Goal: Check status: Check status

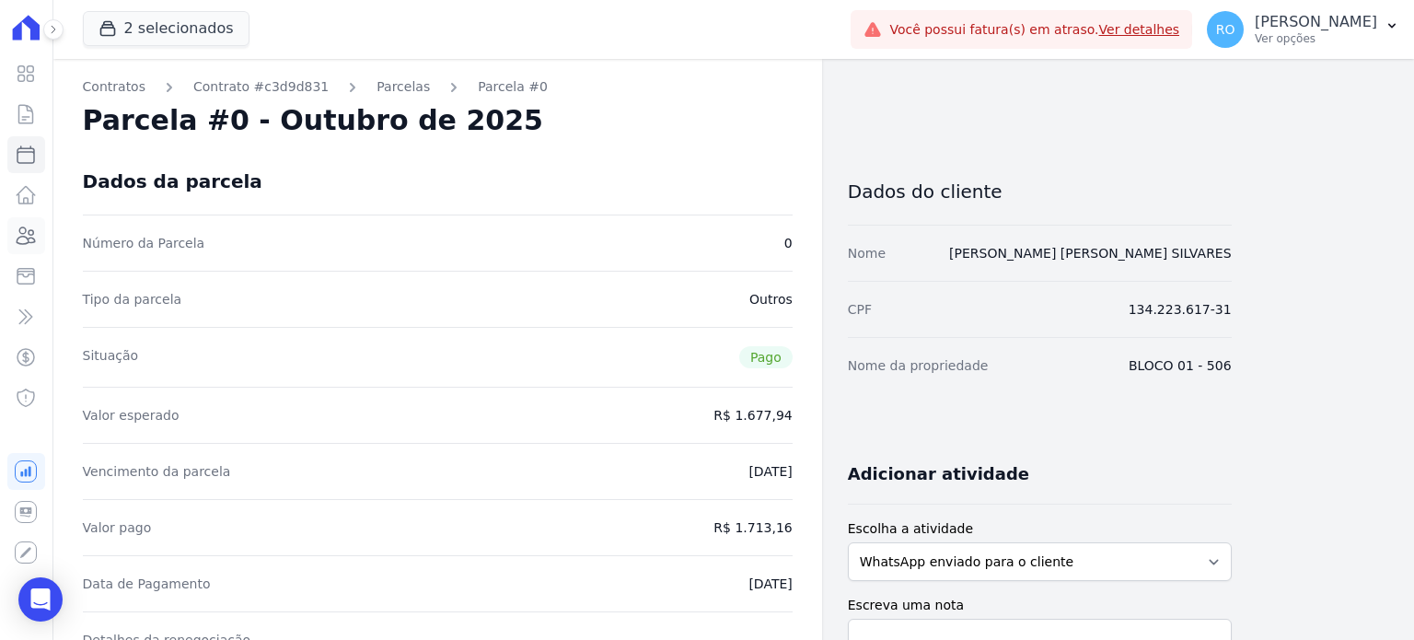
scroll to position [92, 0]
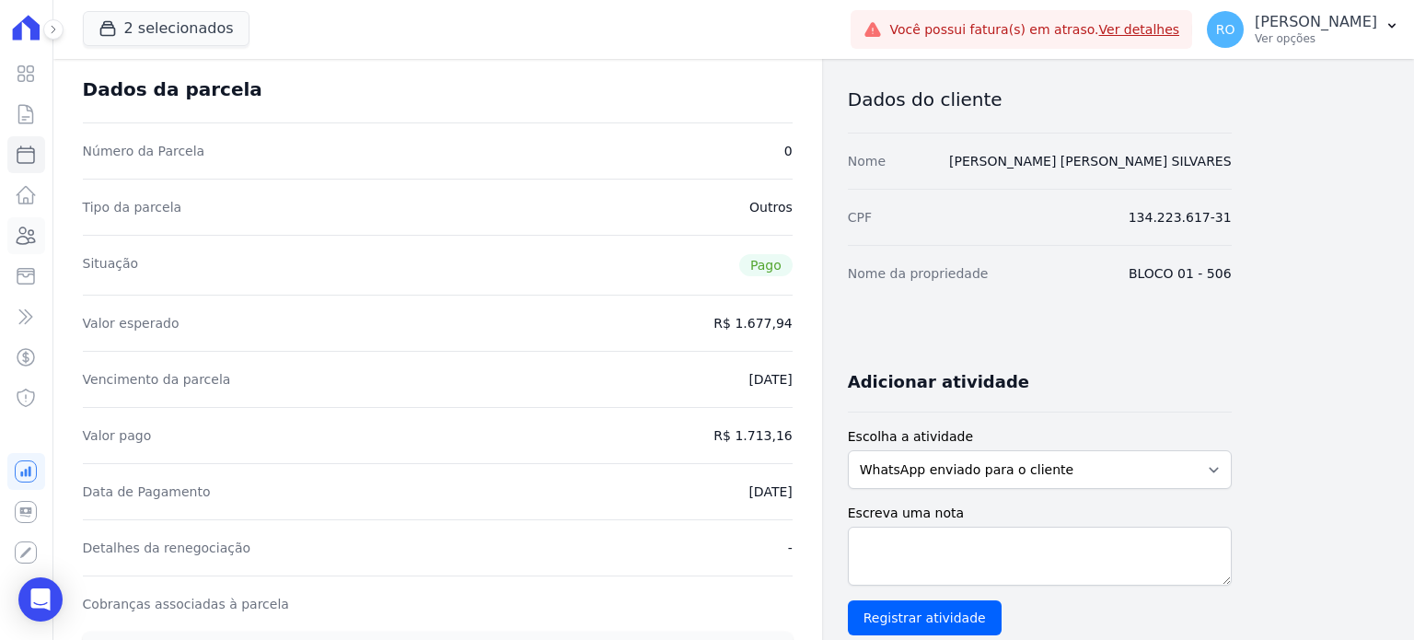
click at [29, 236] on icon at bounding box center [26, 236] width 22 height 22
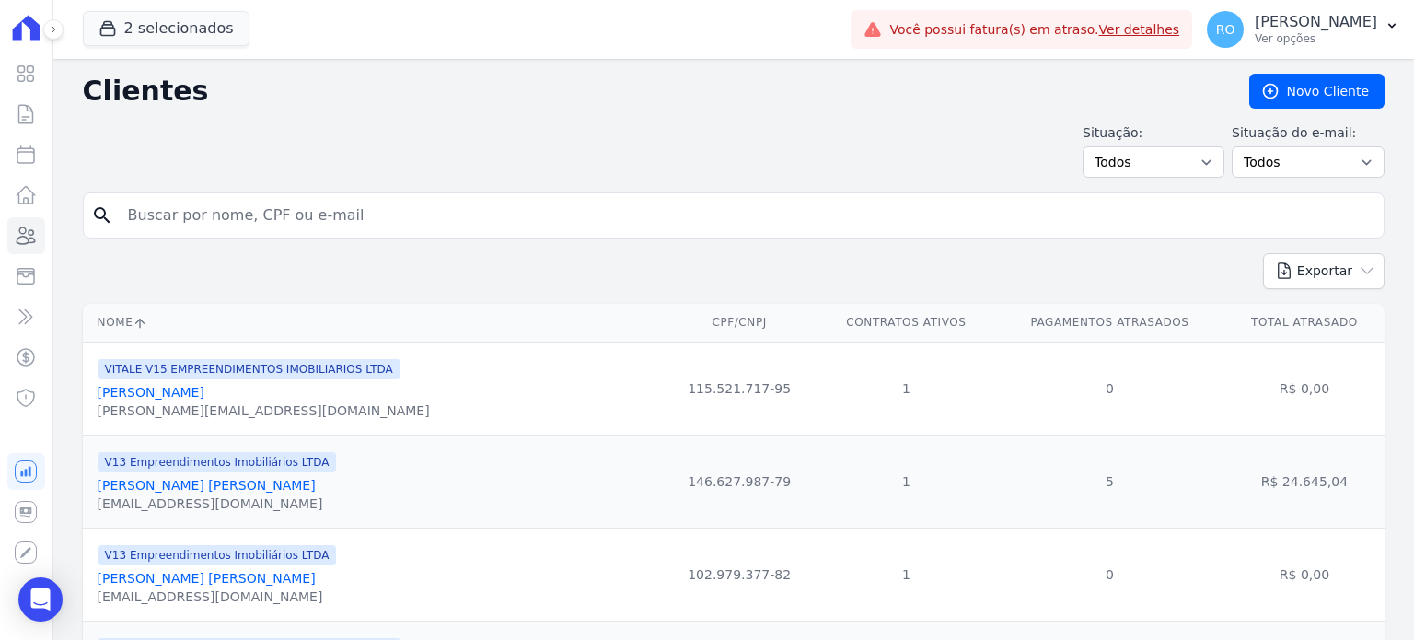
click at [217, 215] on input "search" at bounding box center [746, 215] width 1259 height 37
type input "[PERSON_NAME]"
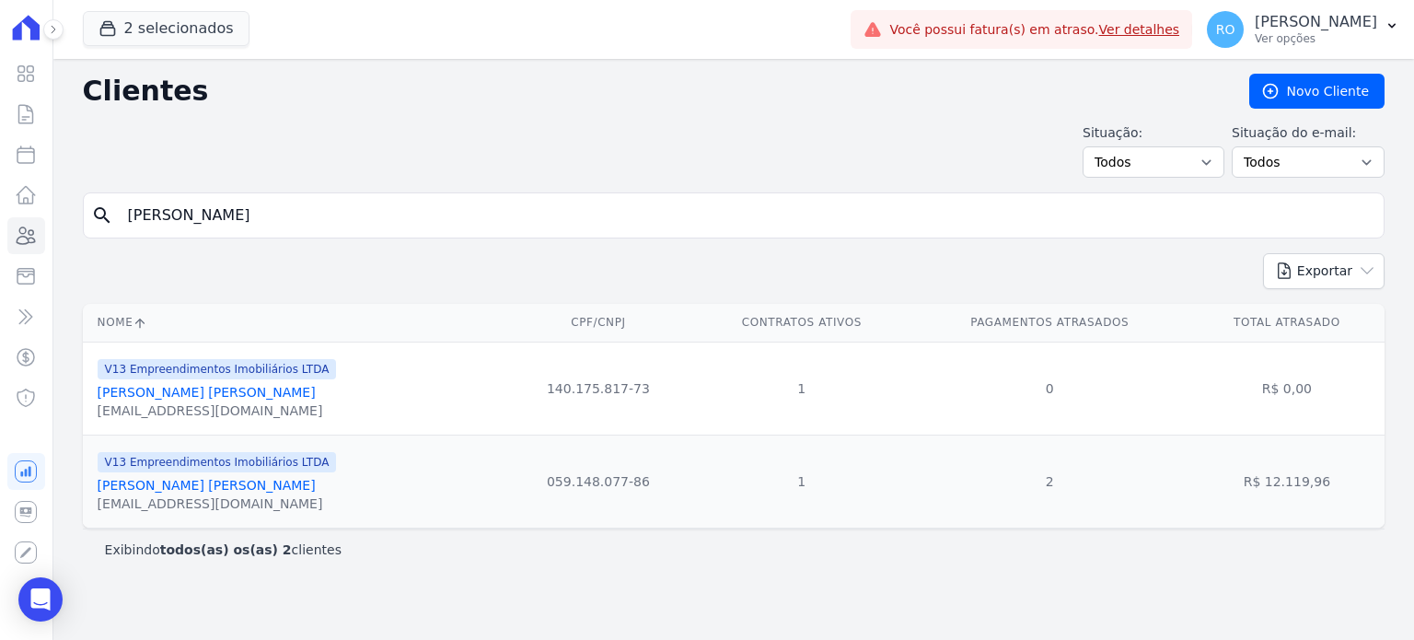
click at [214, 492] on link "[PERSON_NAME] [PERSON_NAME]" at bounding box center [207, 485] width 218 height 15
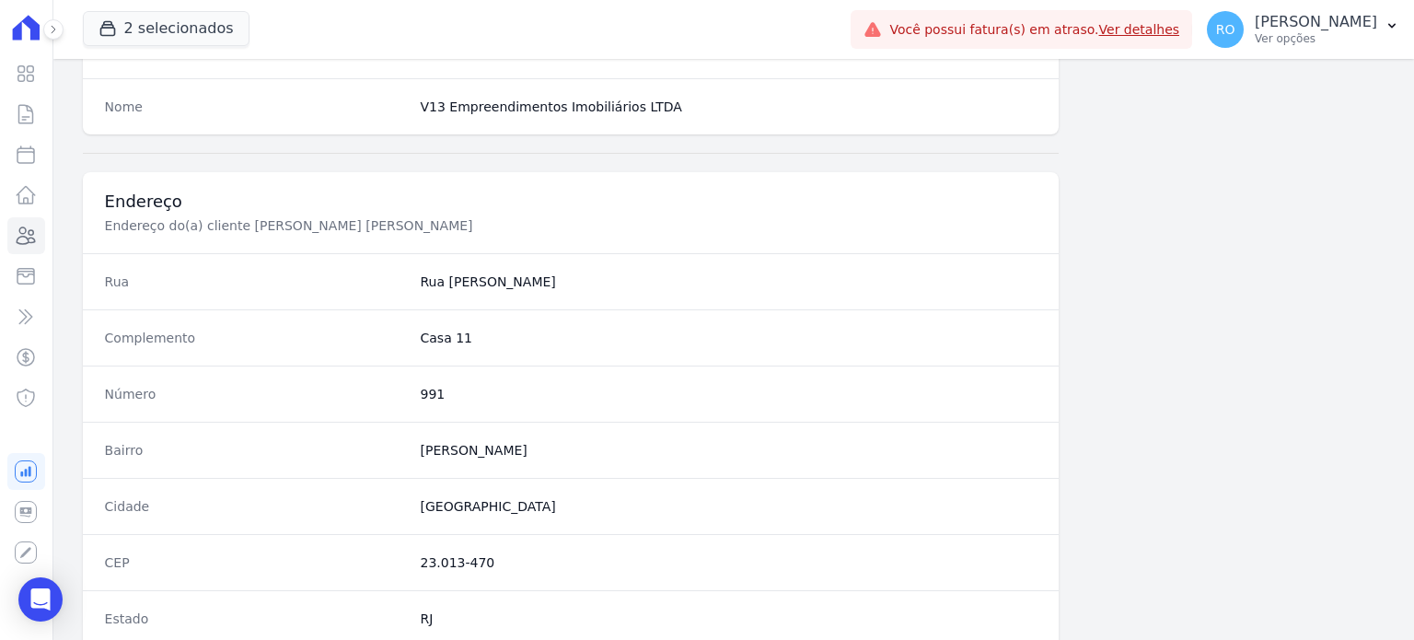
scroll to position [1013, 0]
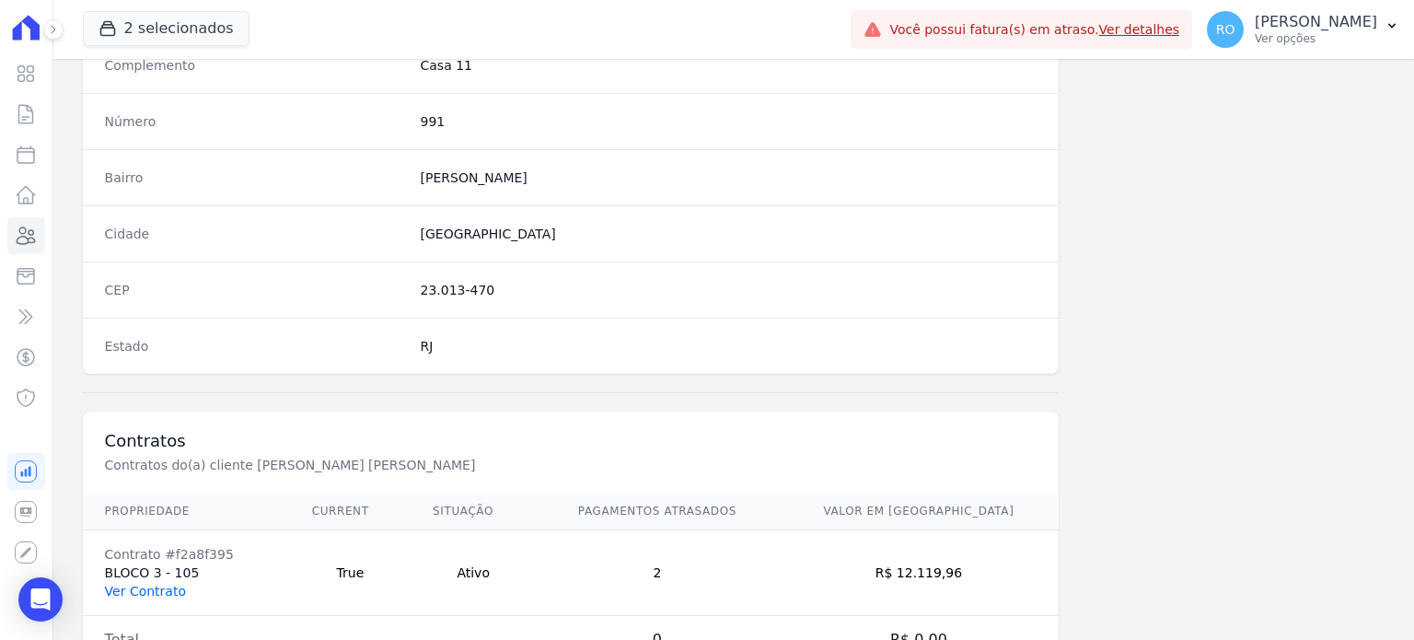
click at [123, 585] on link "Ver Contrato" at bounding box center [145, 591] width 81 height 15
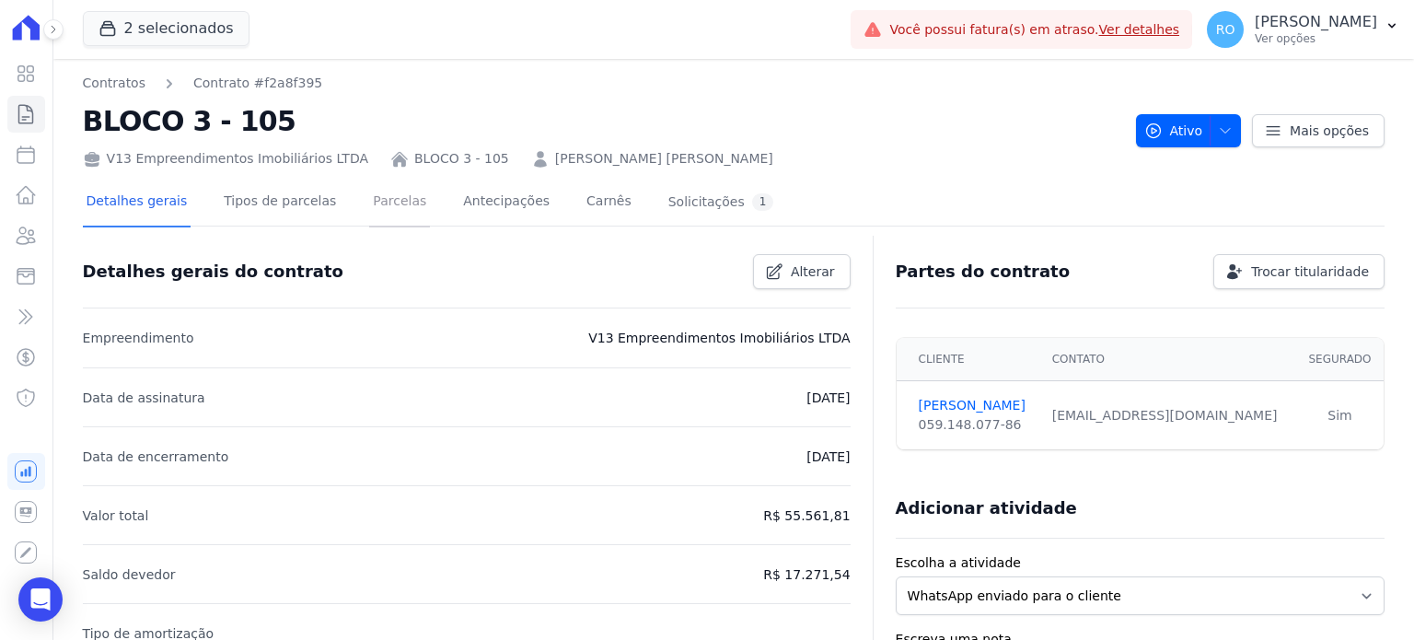
click at [378, 198] on link "Parcelas" at bounding box center [399, 203] width 61 height 49
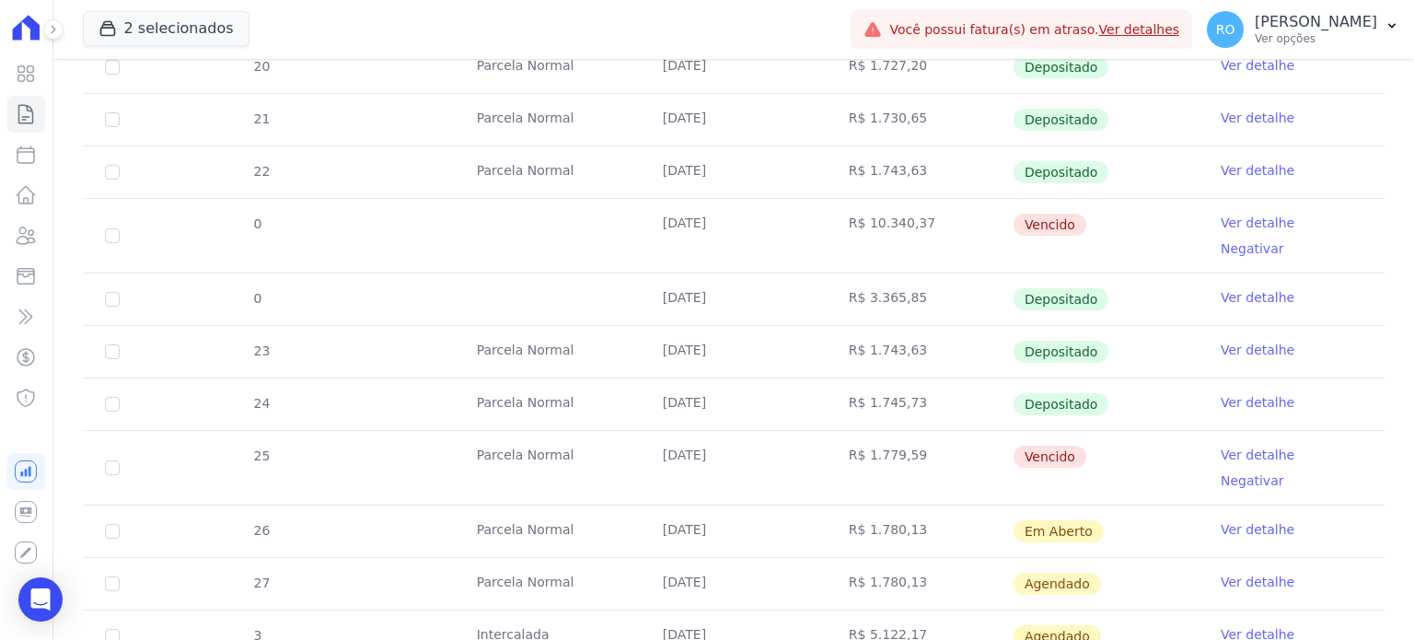
scroll to position [724, 0]
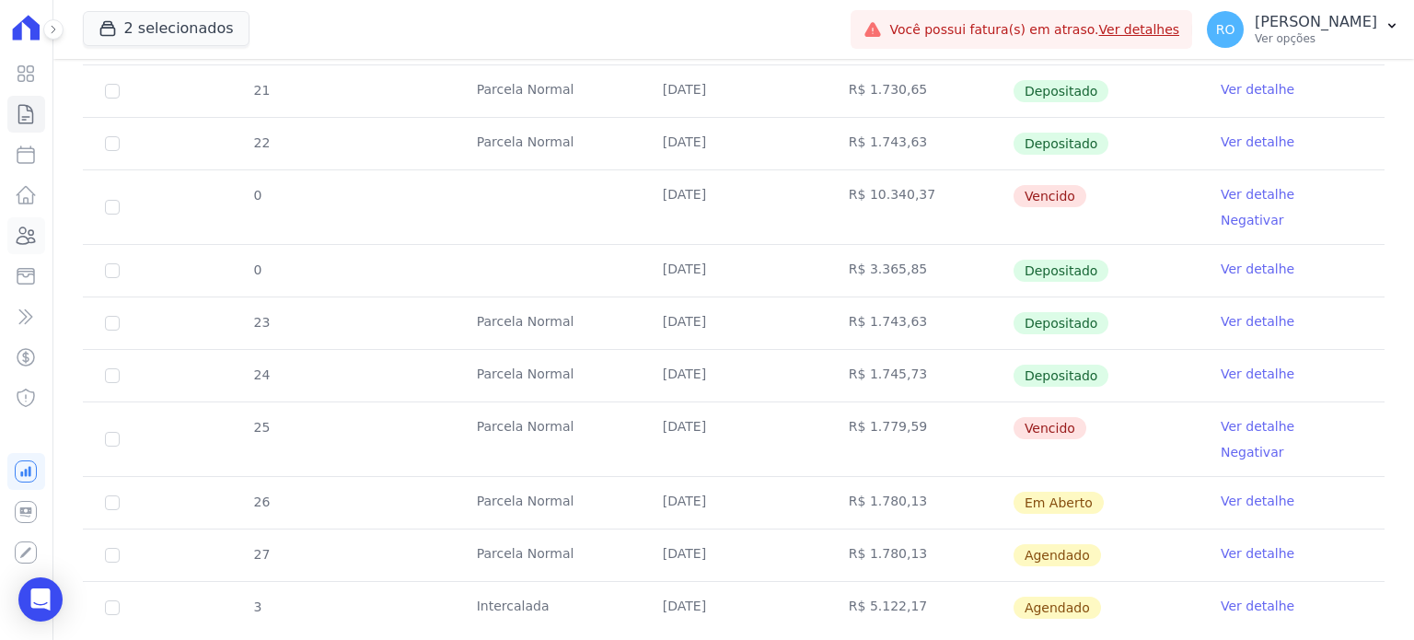
click at [29, 237] on icon at bounding box center [26, 236] width 22 height 22
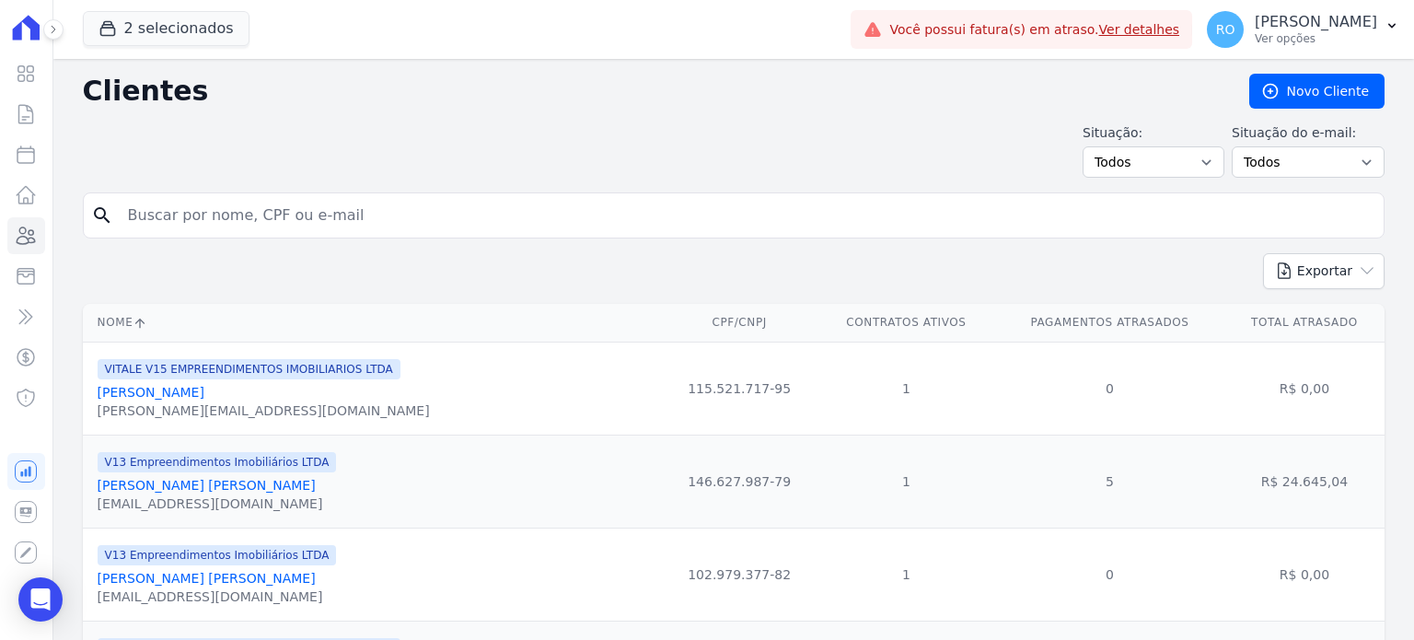
click at [199, 216] on input "search" at bounding box center [746, 215] width 1259 height 37
type input "[PERSON_NAME]"
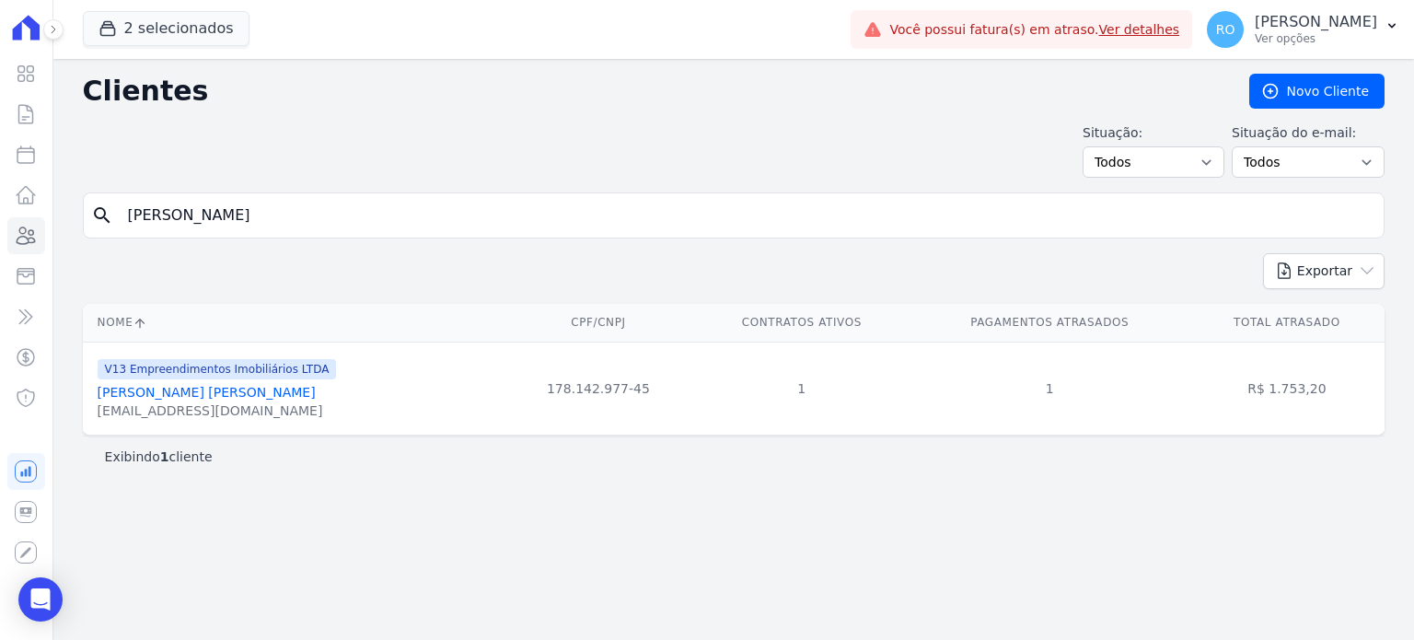
click at [156, 397] on link "[PERSON_NAME] [PERSON_NAME]" at bounding box center [207, 392] width 218 height 15
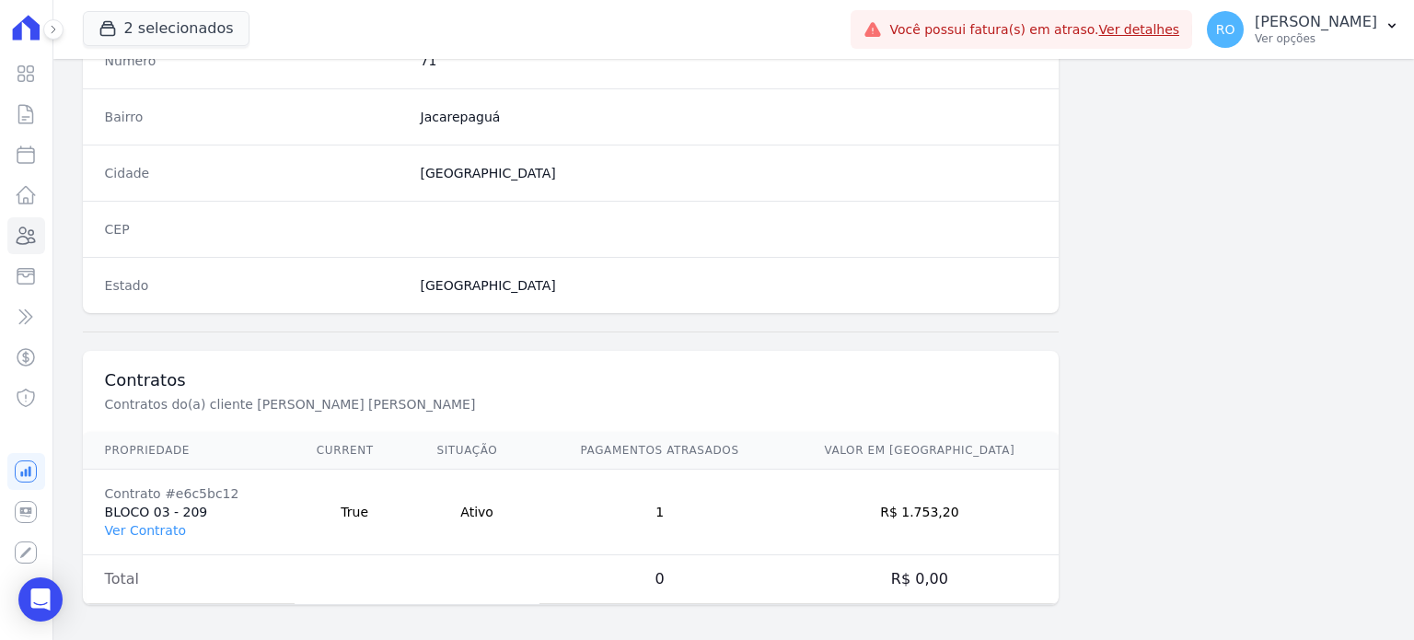
scroll to position [1076, 0]
click at [150, 527] on link "Ver Contrato" at bounding box center [145, 527] width 81 height 15
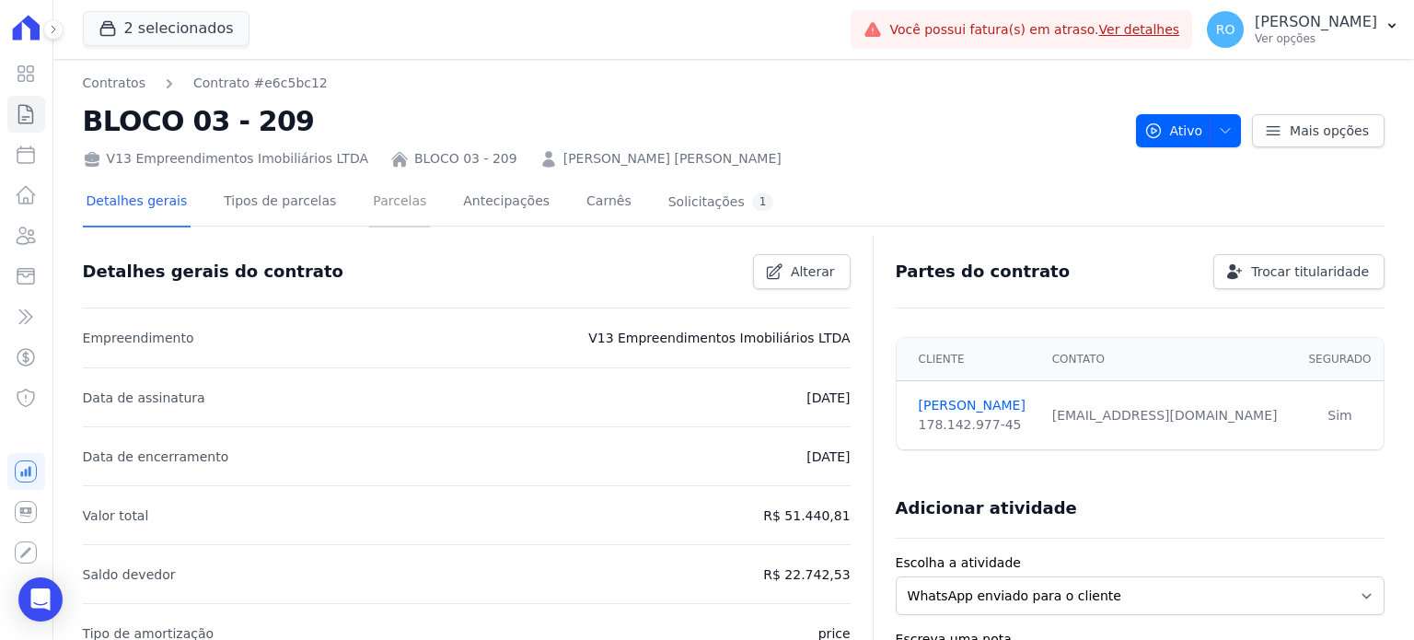
click at [369, 203] on link "Parcelas" at bounding box center [399, 203] width 61 height 49
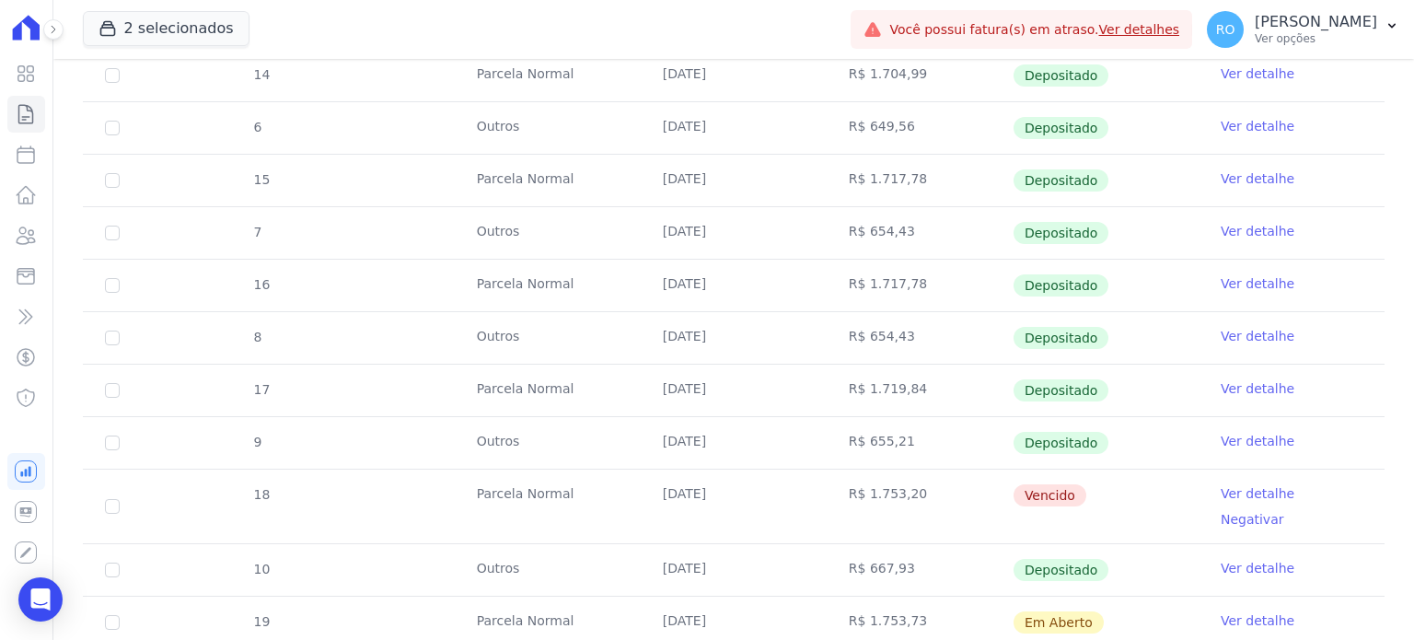
scroll to position [1289, 0]
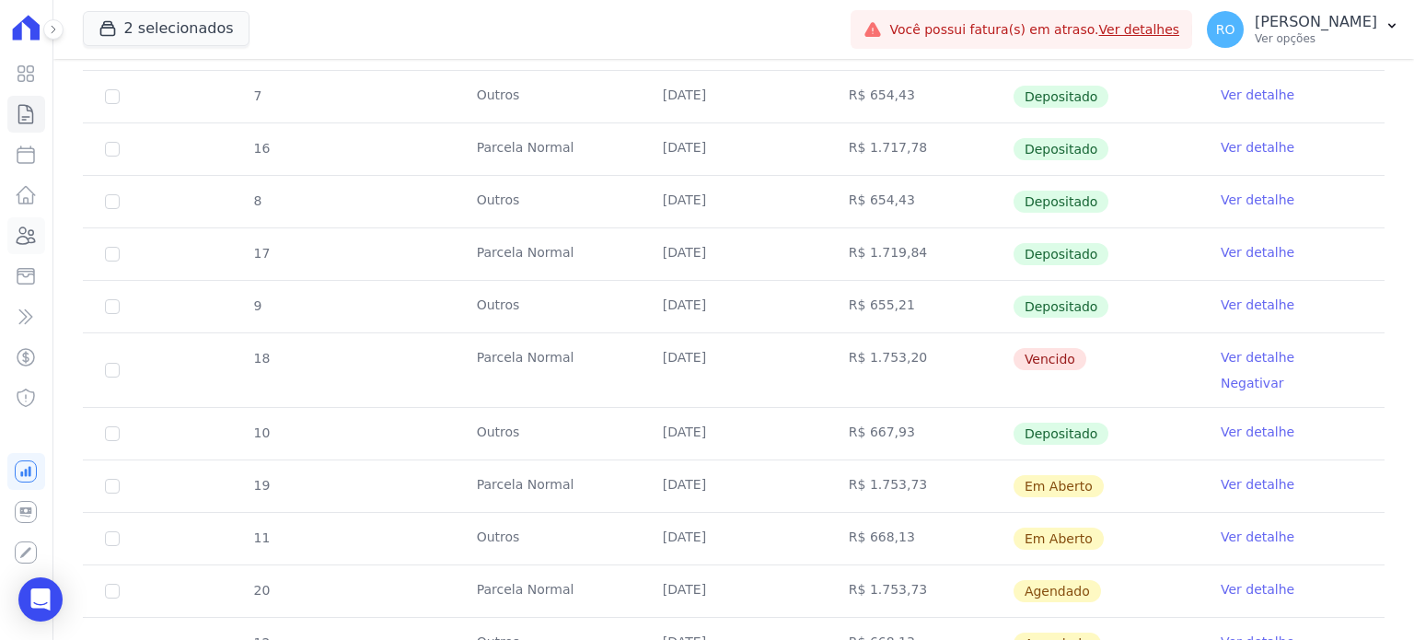
click at [25, 233] on icon at bounding box center [26, 235] width 18 height 17
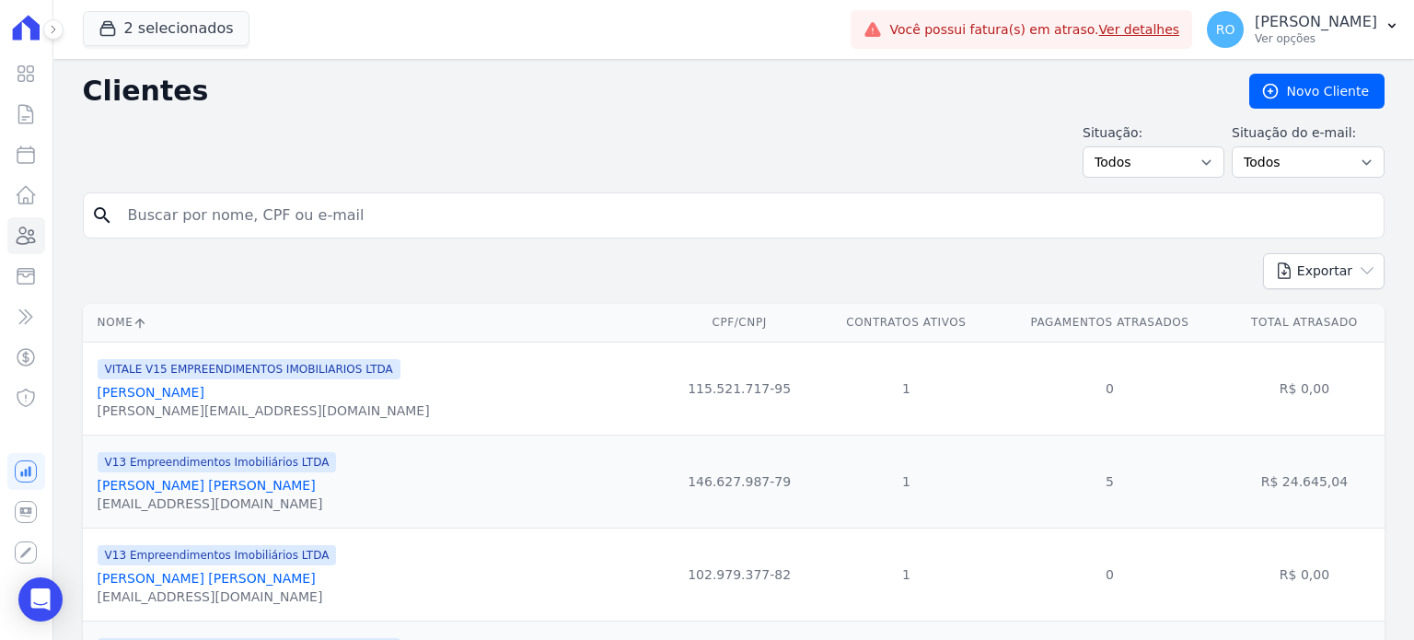
click at [192, 219] on input "search" at bounding box center [746, 215] width 1259 height 37
type input "[PERSON_NAME] [PERSON_NAME] [PERSON_NAME]"
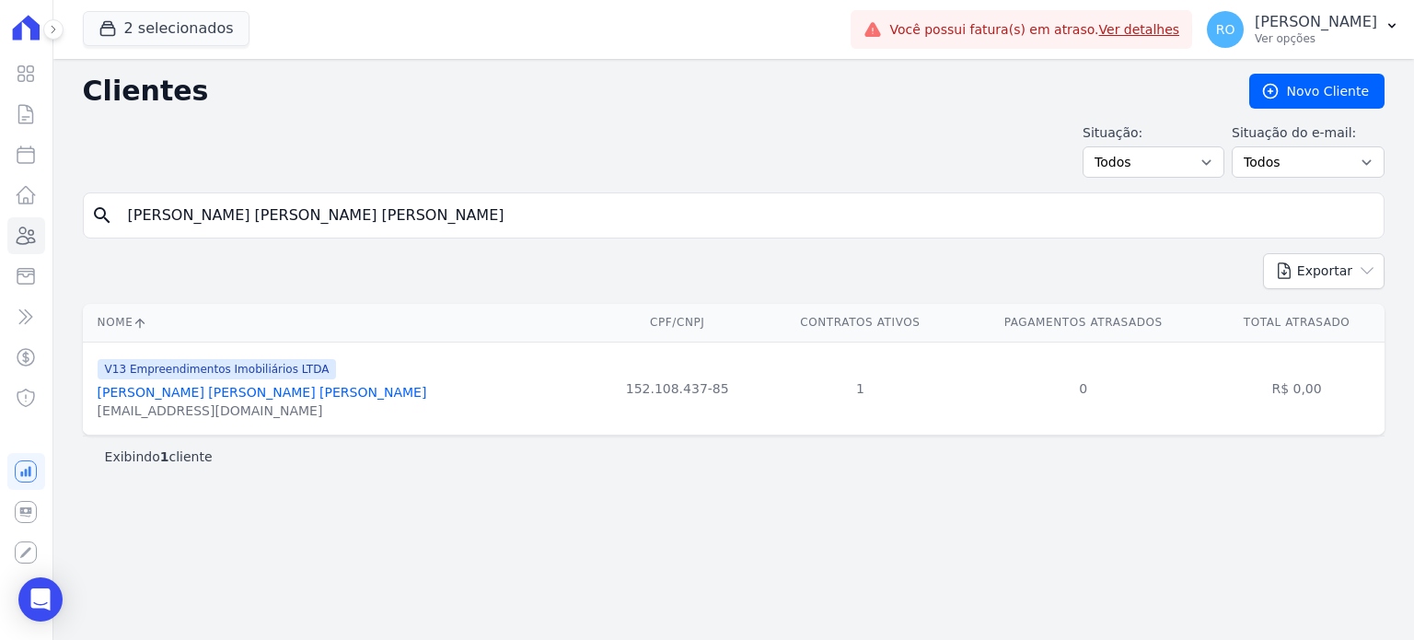
click at [207, 394] on link "[PERSON_NAME] [PERSON_NAME] [PERSON_NAME]" at bounding box center [263, 392] width 330 height 15
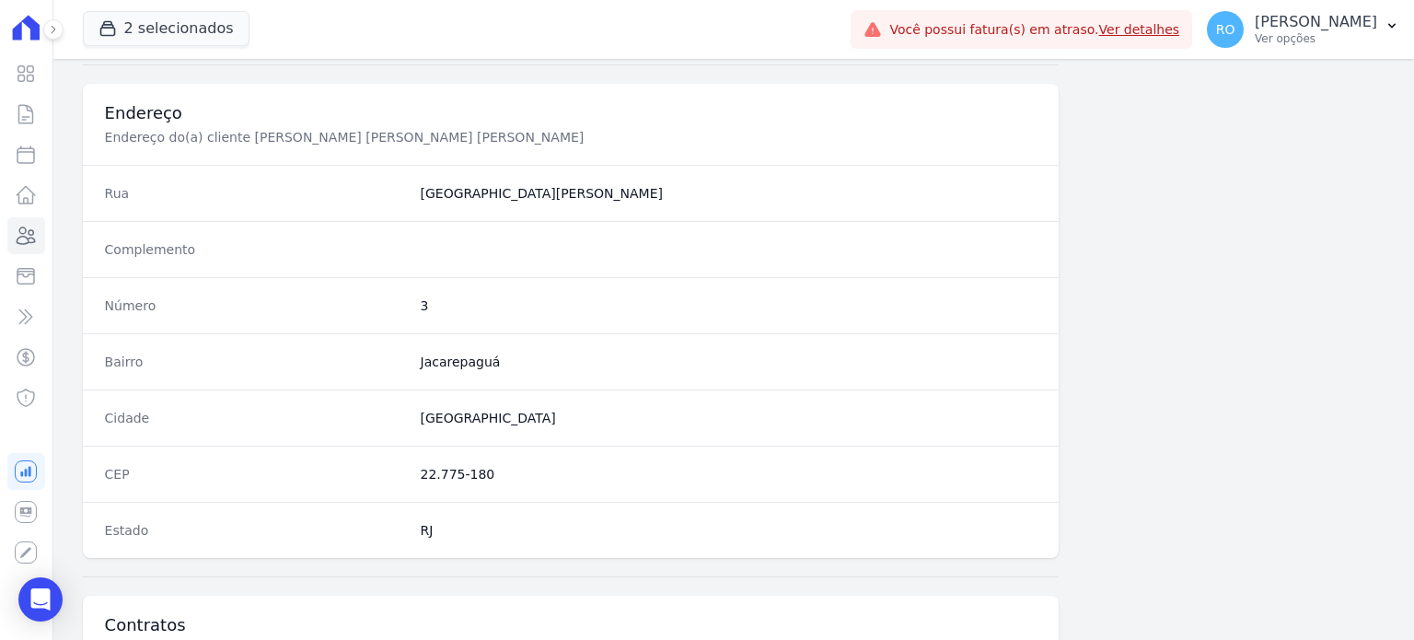
scroll to position [1076, 0]
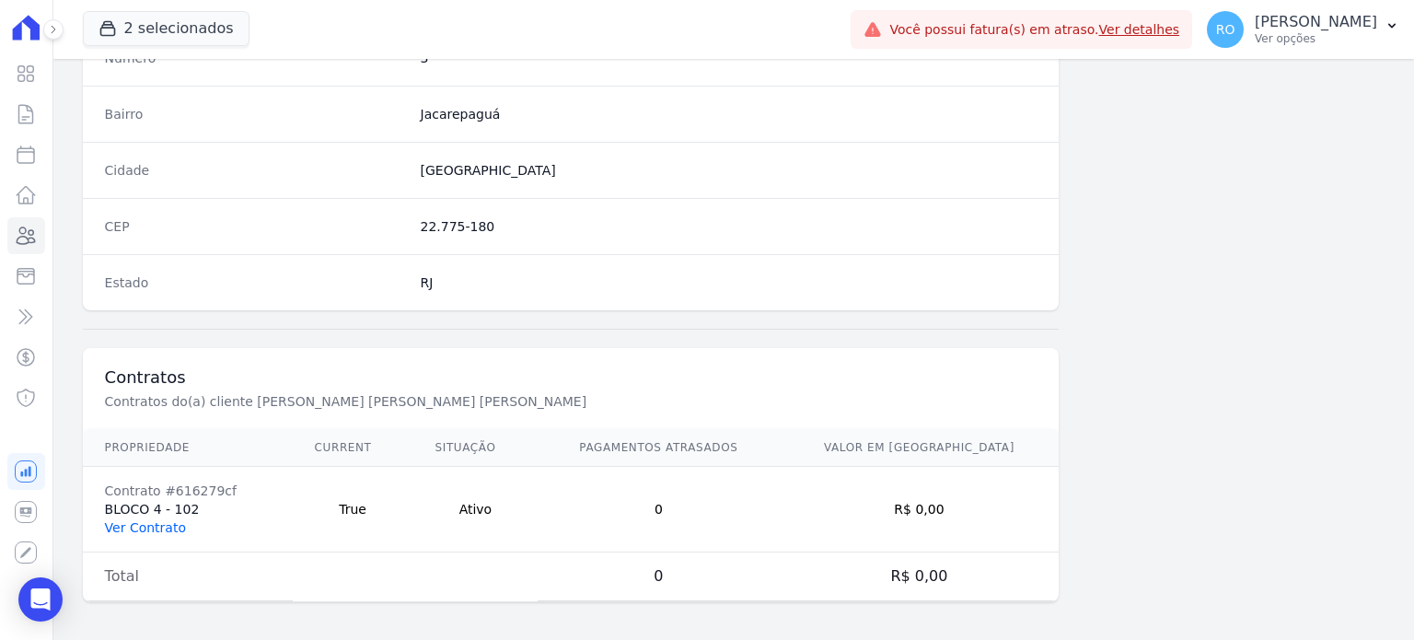
click at [151, 520] on link "Ver Contrato" at bounding box center [145, 527] width 81 height 15
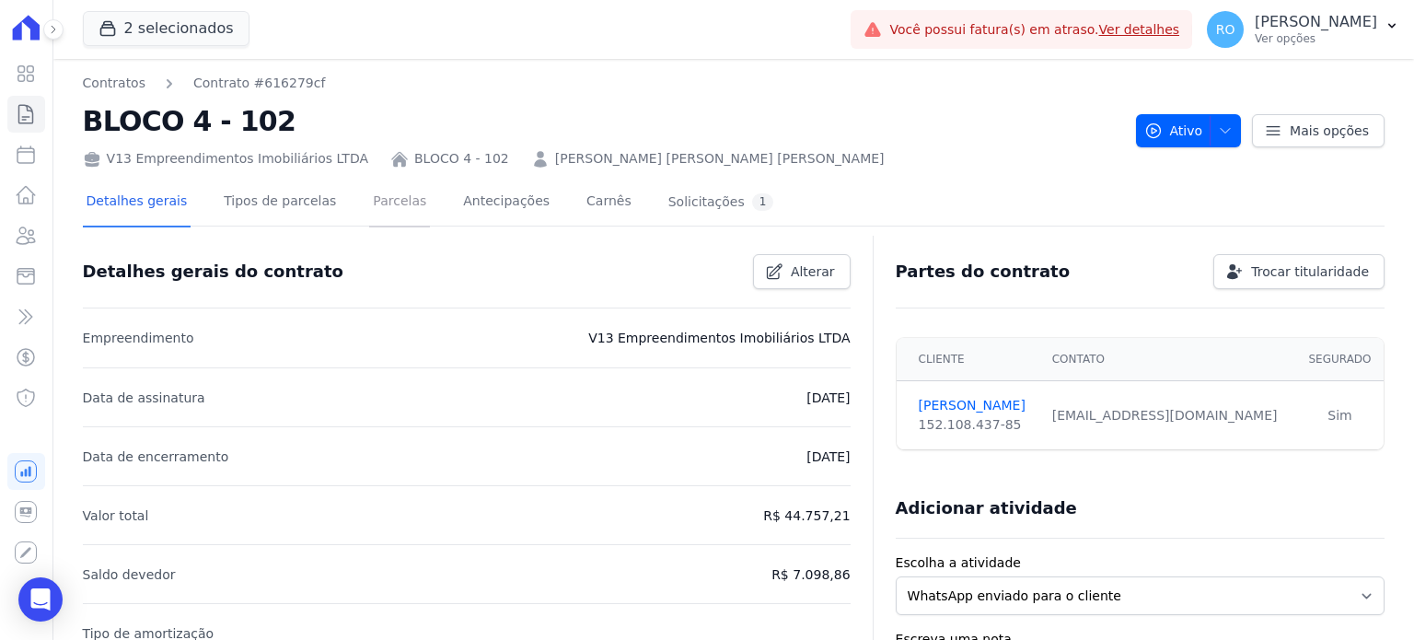
click at [372, 205] on link "Parcelas" at bounding box center [399, 203] width 61 height 49
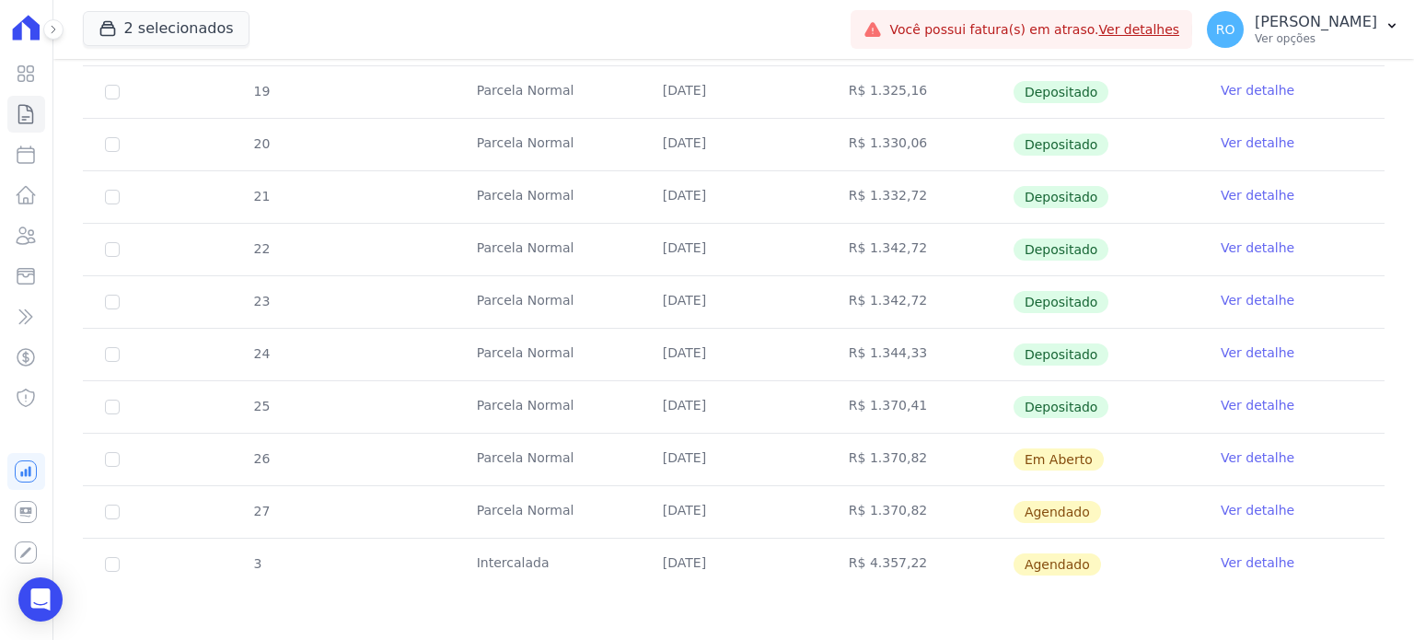
scroll to position [516, 0]
click at [1222, 398] on link "Ver detalhe" at bounding box center [1258, 403] width 74 height 18
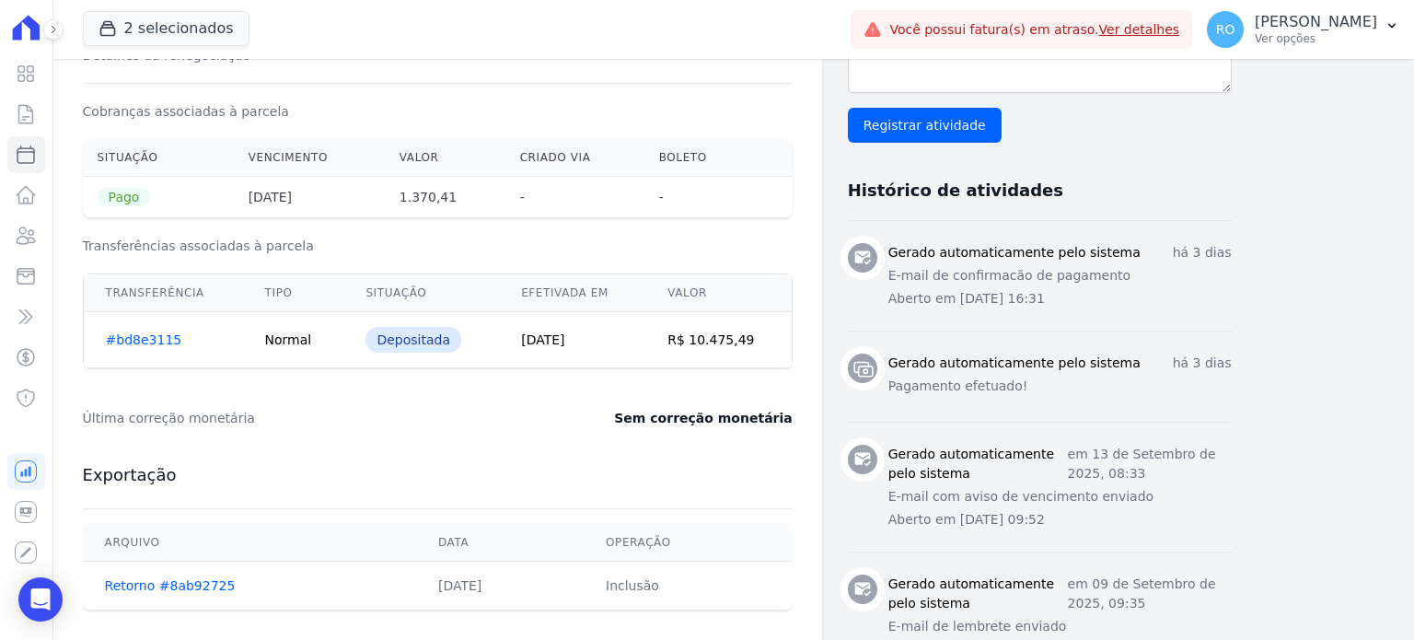
scroll to position [460, 0]
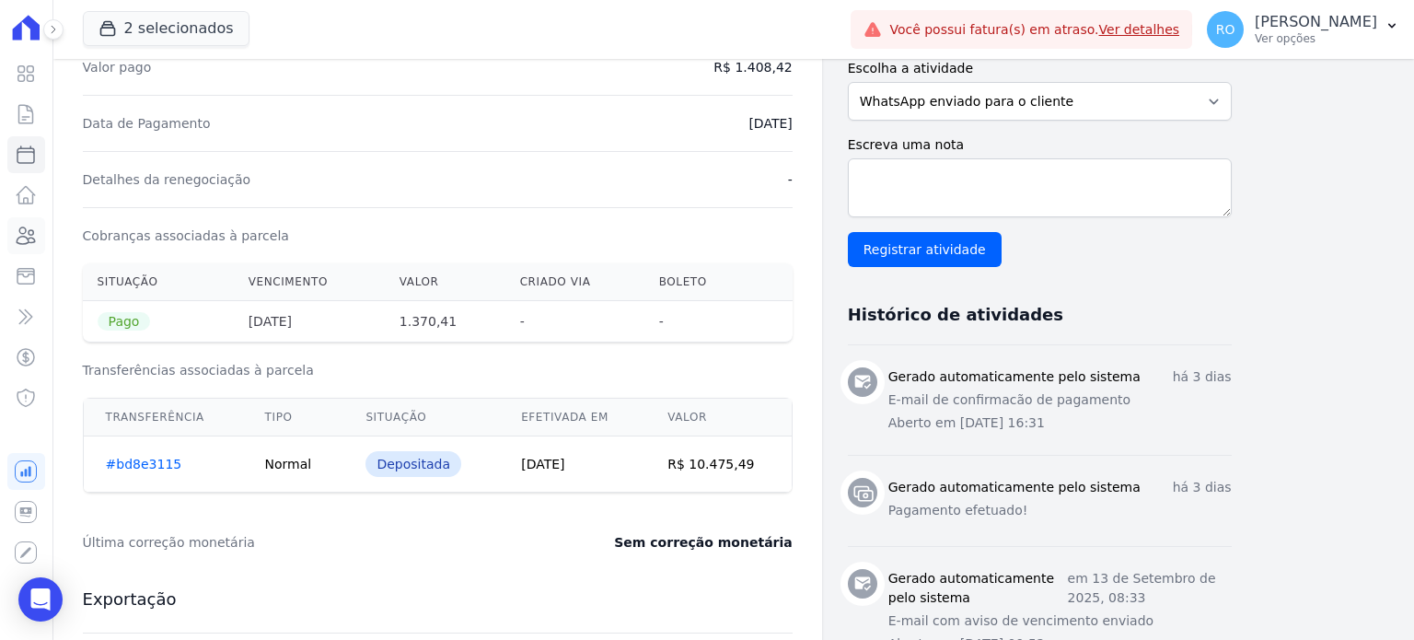
click at [27, 229] on icon at bounding box center [26, 236] width 22 height 22
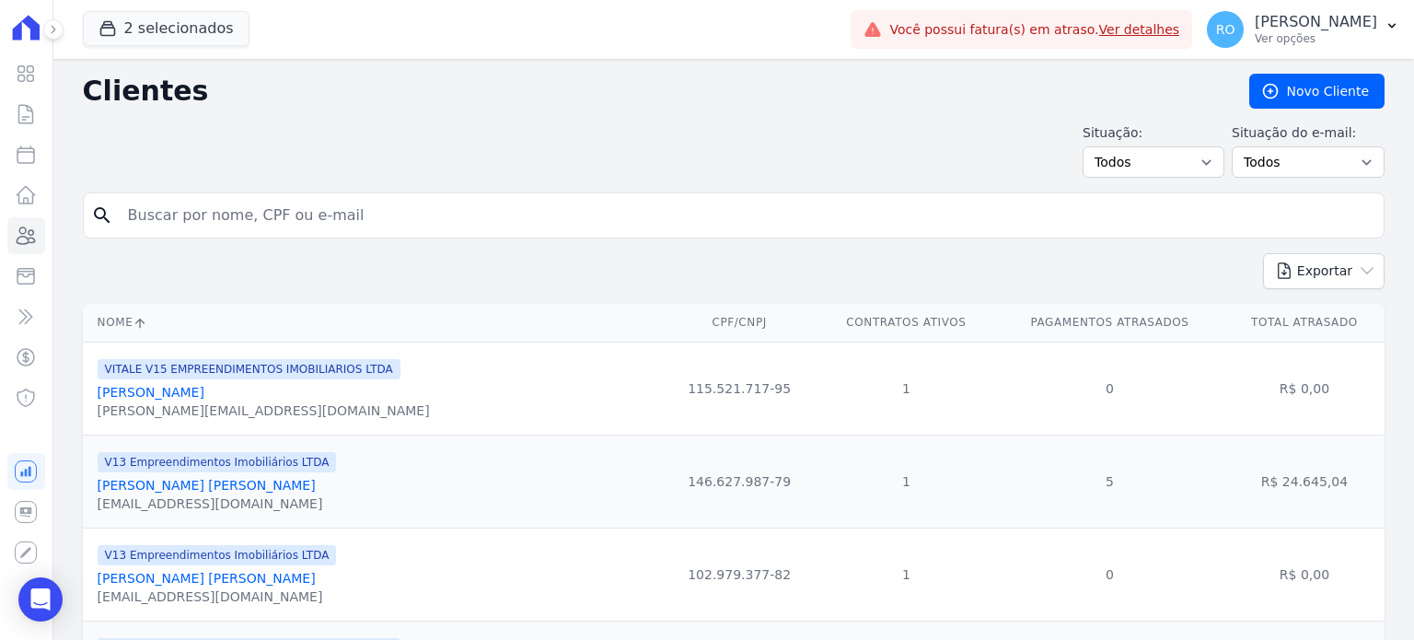
click at [431, 216] on input "search" at bounding box center [746, 215] width 1259 height 37
type input "[PERSON_NAME] [PERSON_NAME]"
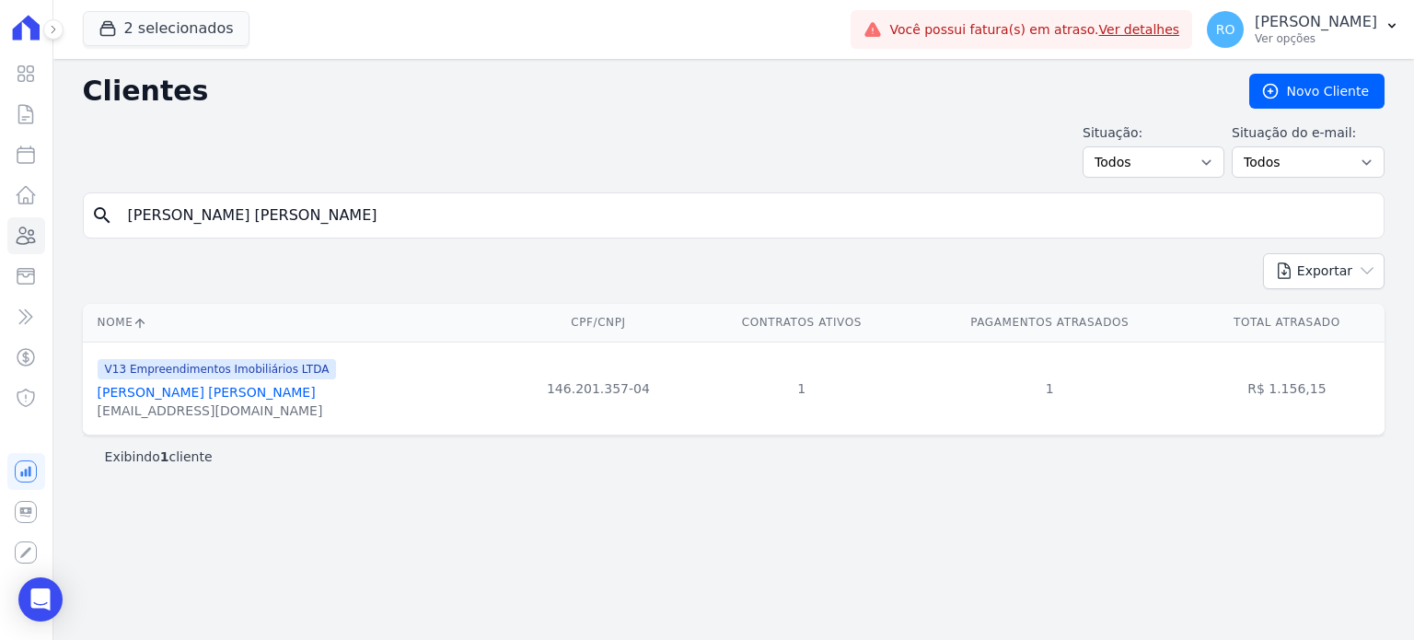
click at [103, 397] on link "[PERSON_NAME] [PERSON_NAME]" at bounding box center [207, 392] width 218 height 15
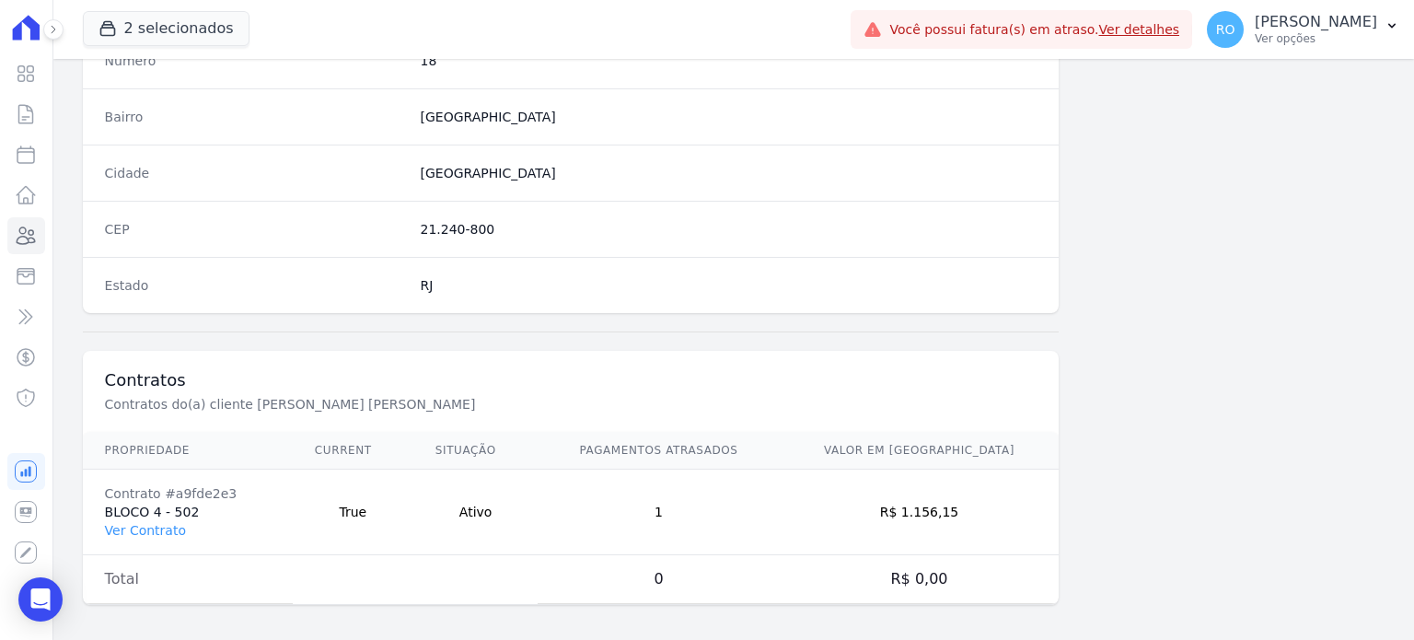
scroll to position [1076, 0]
click at [109, 522] on link "Ver Contrato" at bounding box center [145, 527] width 81 height 15
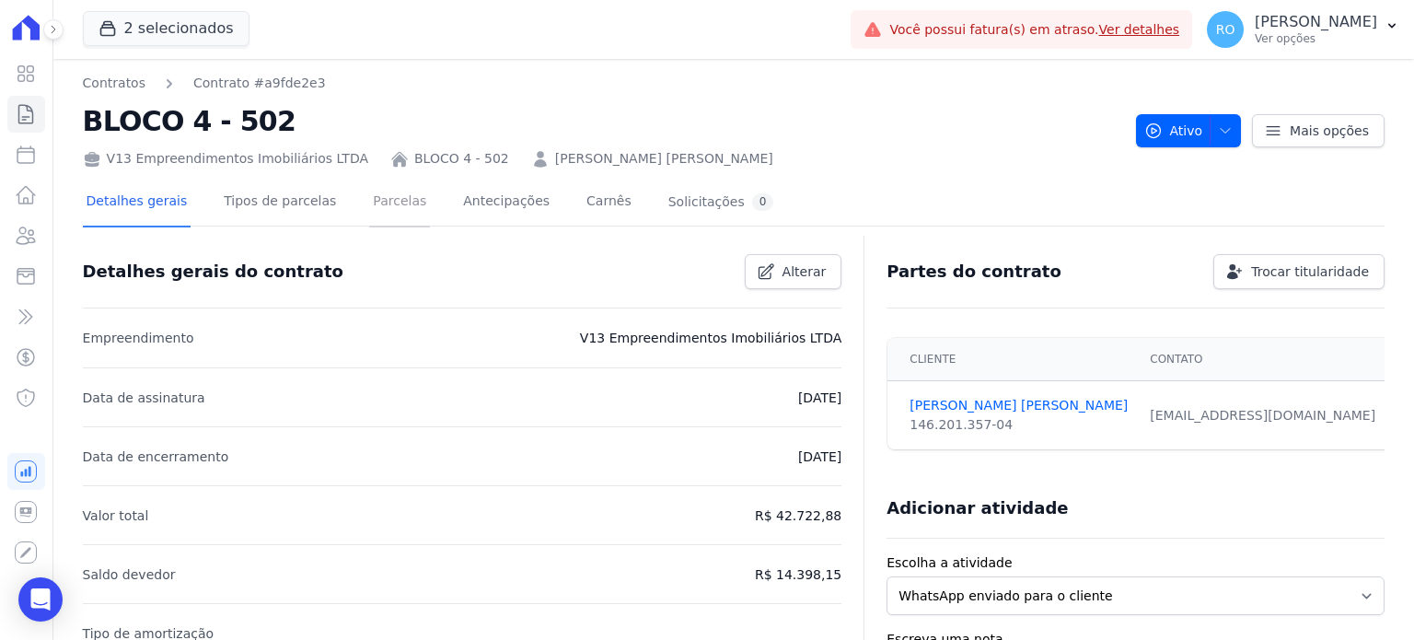
click at [369, 216] on link "Parcelas" at bounding box center [399, 203] width 61 height 49
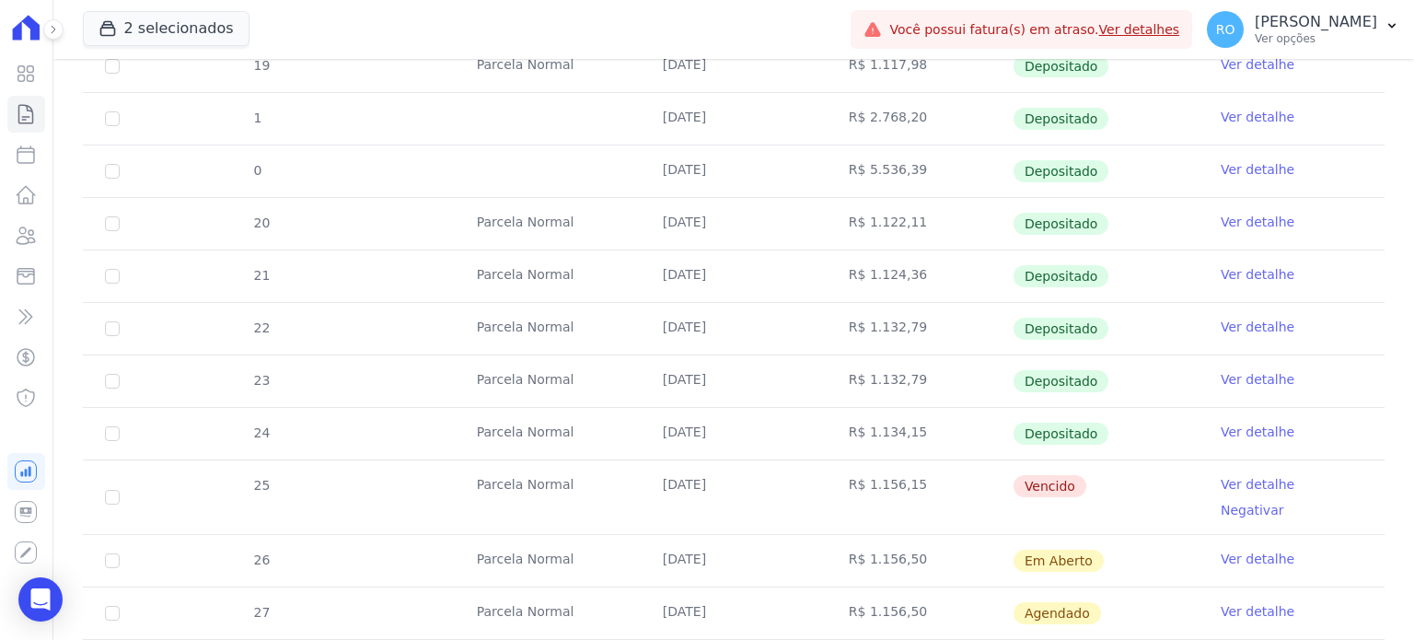
scroll to position [724, 0]
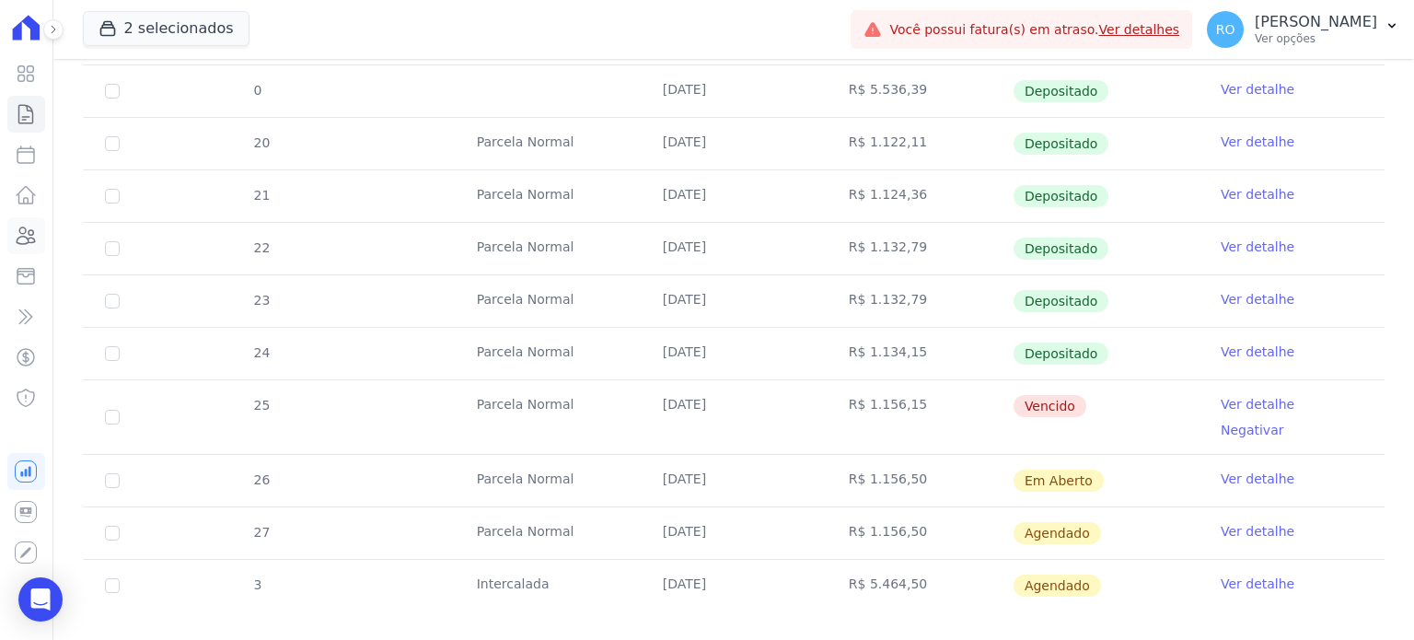
click at [34, 231] on icon at bounding box center [26, 236] width 22 height 22
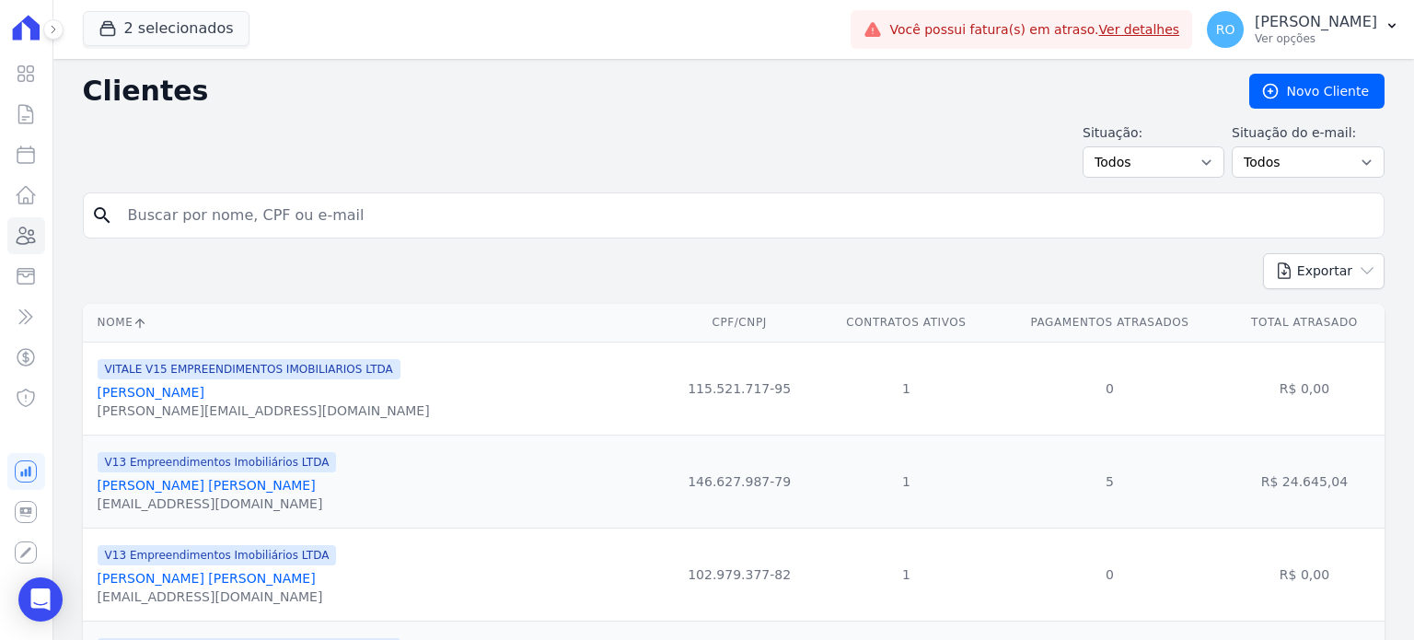
click at [313, 217] on input "search" at bounding box center [746, 215] width 1259 height 37
type input "EMANOEL [PERSON_NAME]"
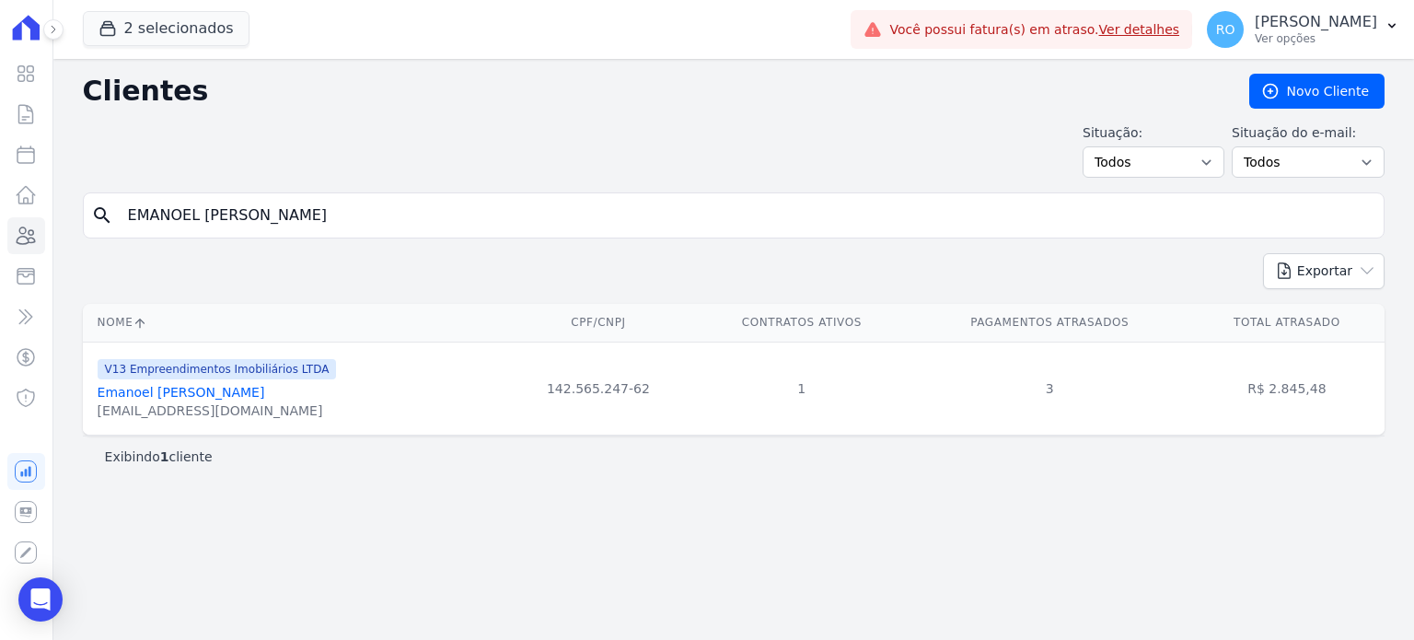
click at [243, 395] on link "Emanoel [PERSON_NAME]" at bounding box center [182, 392] width 168 height 15
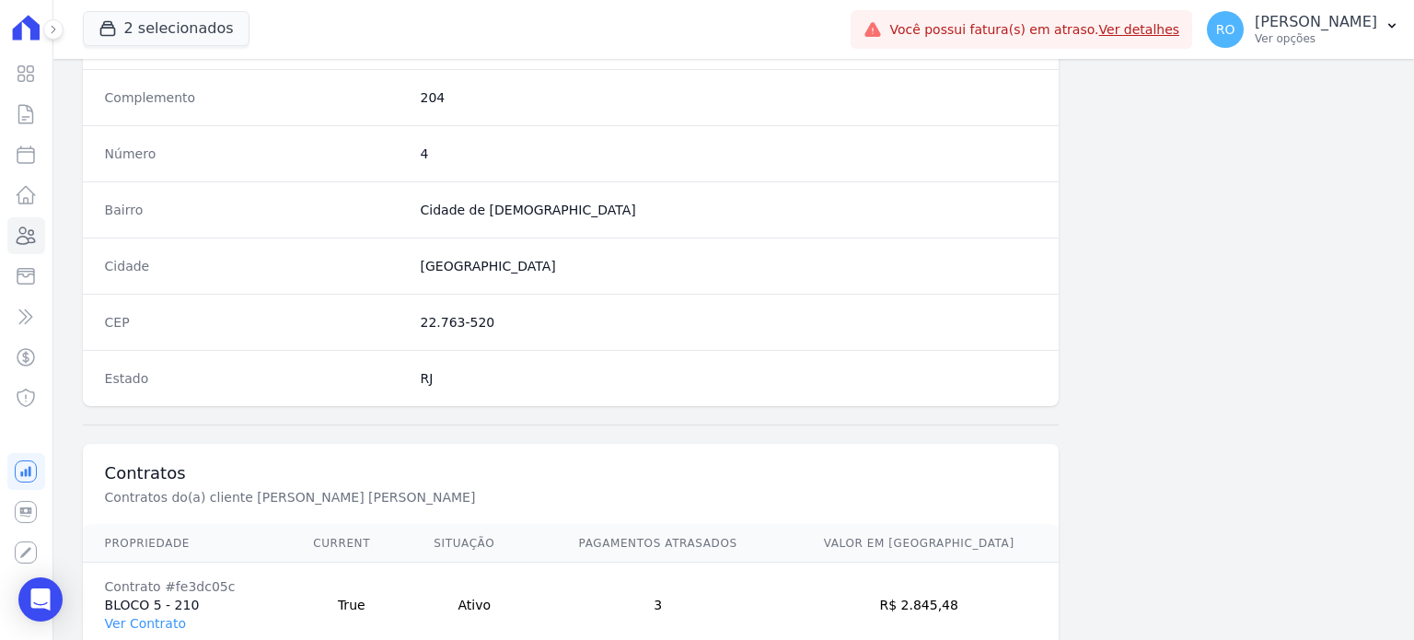
scroll to position [1076, 0]
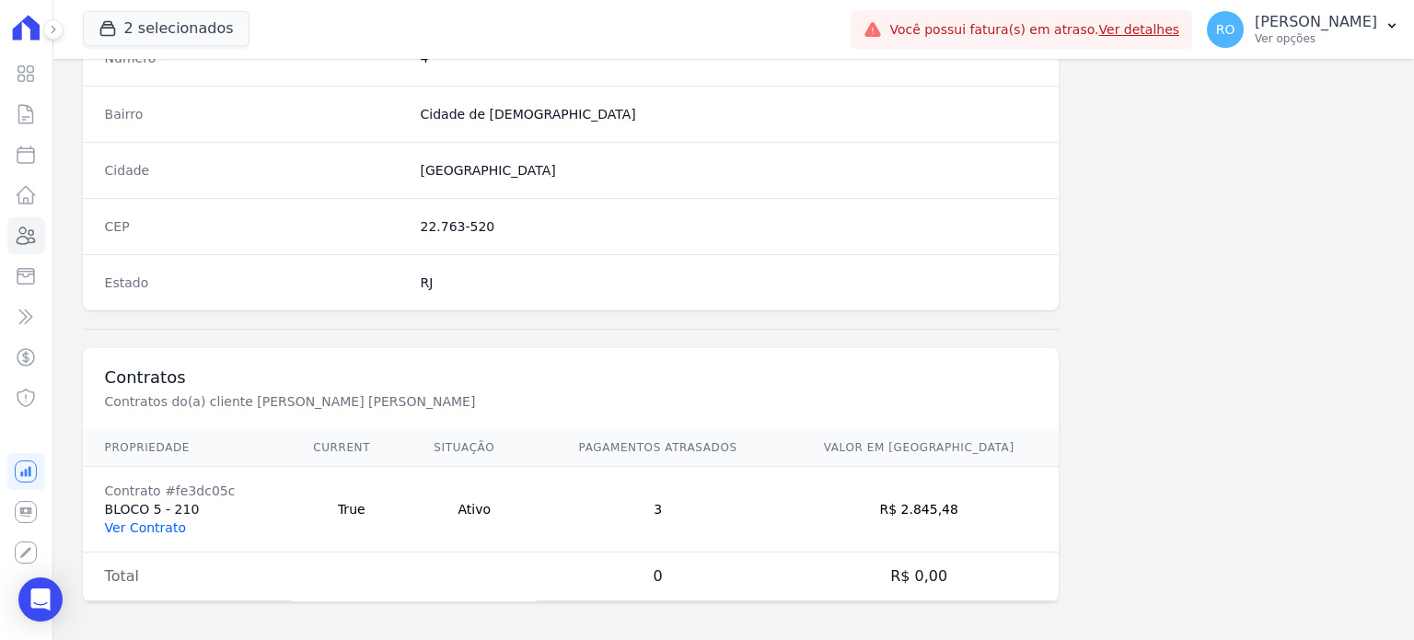
click at [156, 522] on link "Ver Contrato" at bounding box center [145, 527] width 81 height 15
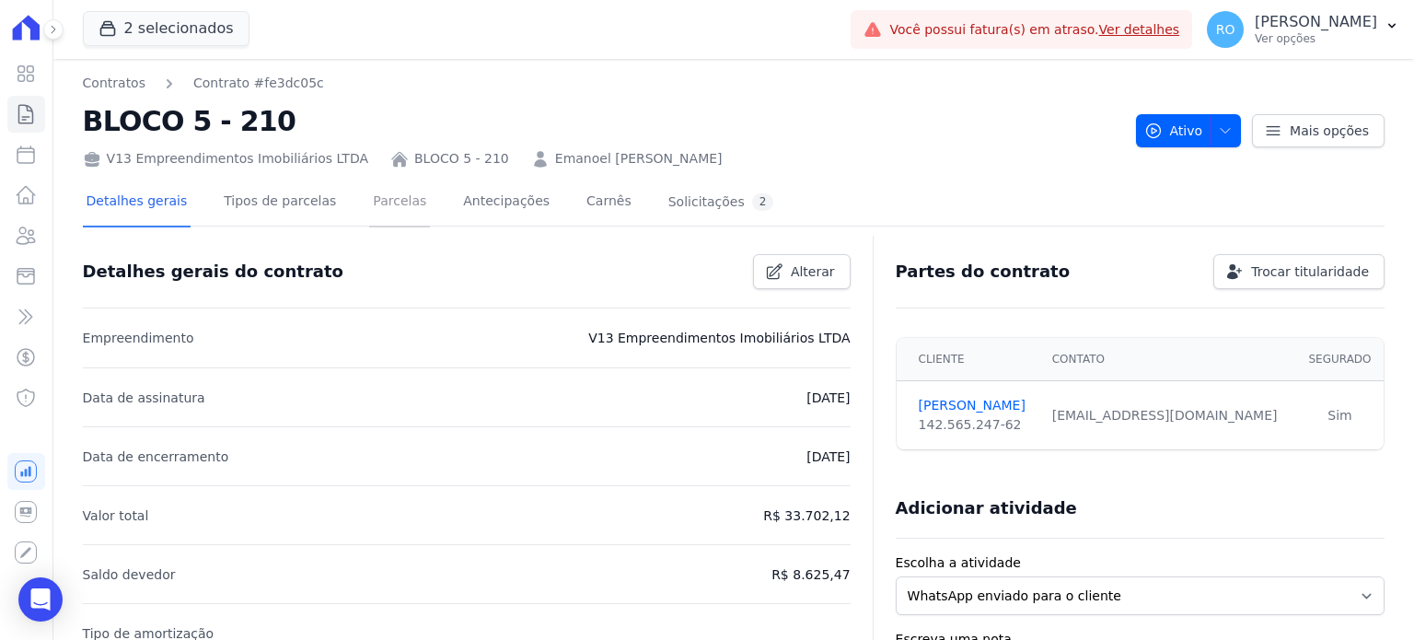
click at [372, 213] on link "Parcelas" at bounding box center [399, 203] width 61 height 49
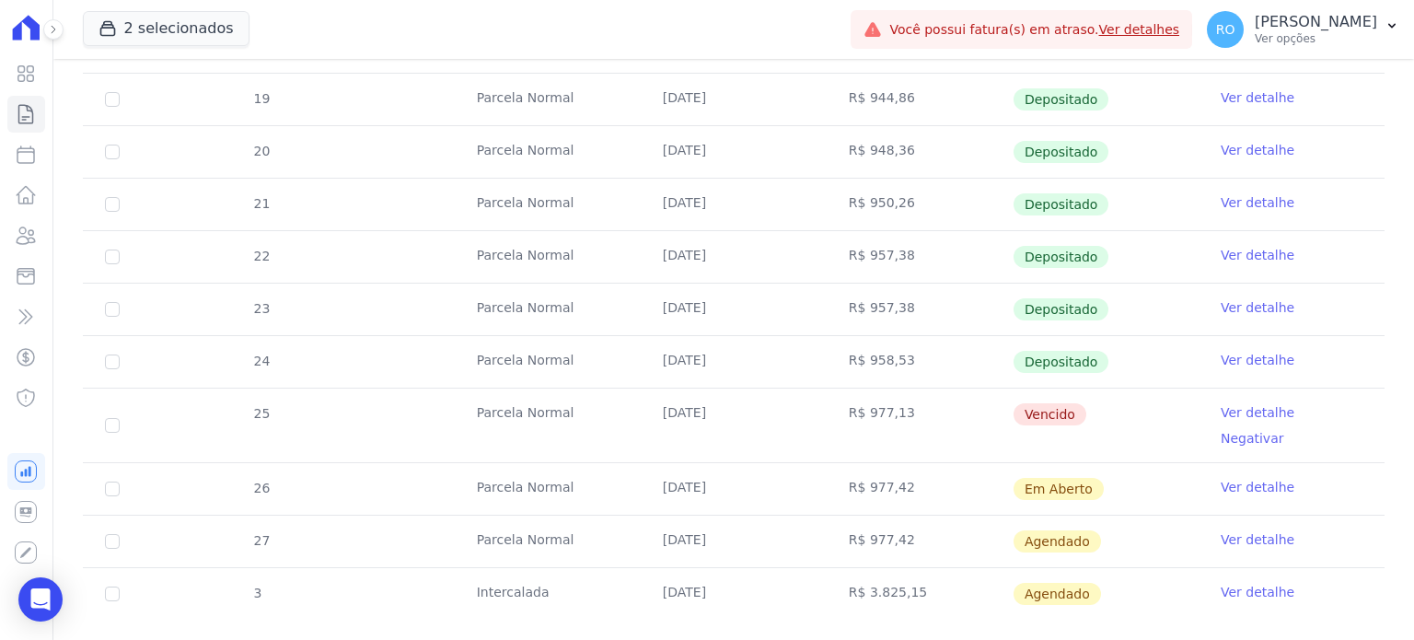
scroll to position [724, 0]
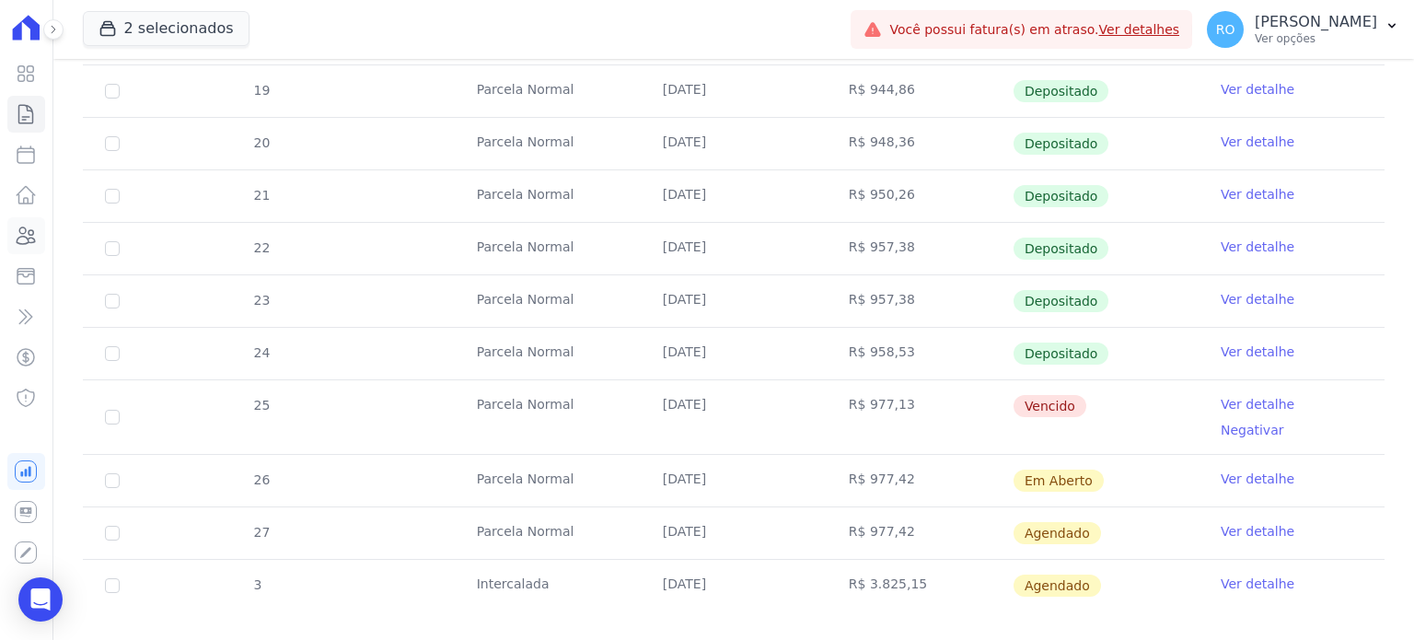
drag, startPoint x: 30, startPoint y: 233, endPoint x: 69, endPoint y: 234, distance: 38.7
click at [30, 233] on icon at bounding box center [26, 236] width 22 height 22
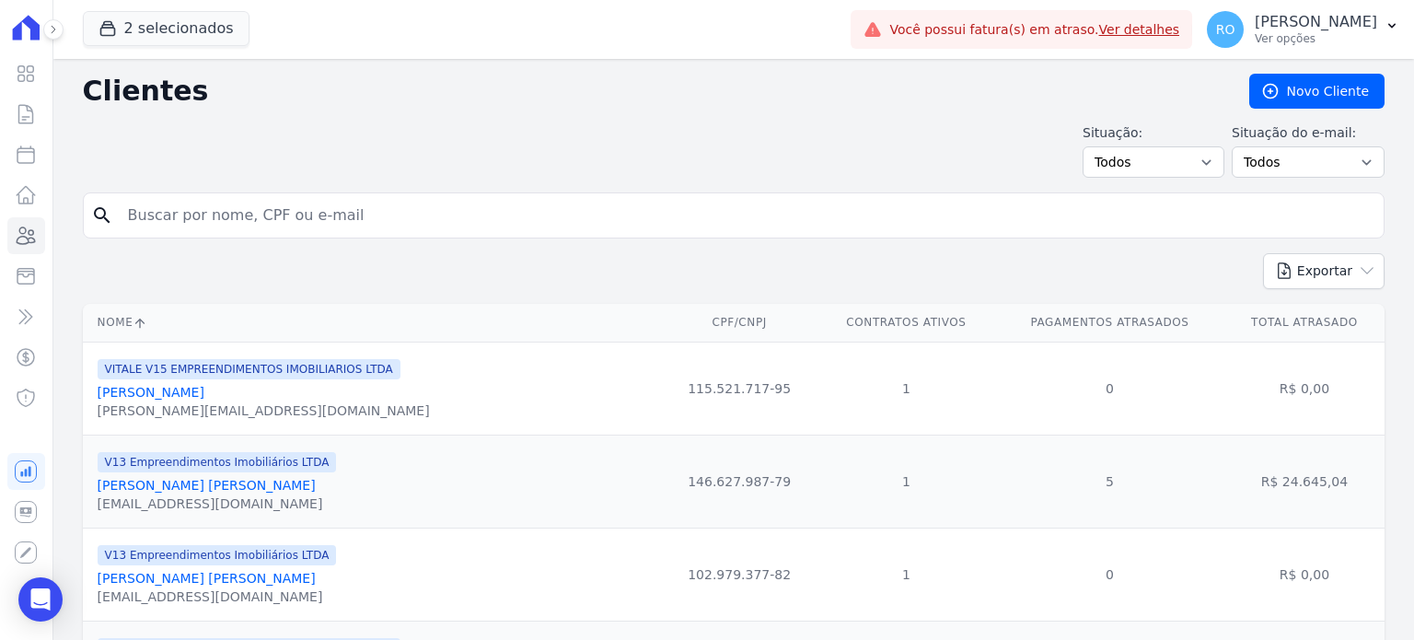
click at [346, 218] on input "search" at bounding box center [746, 215] width 1259 height 37
type input "[PERSON_NAME]"
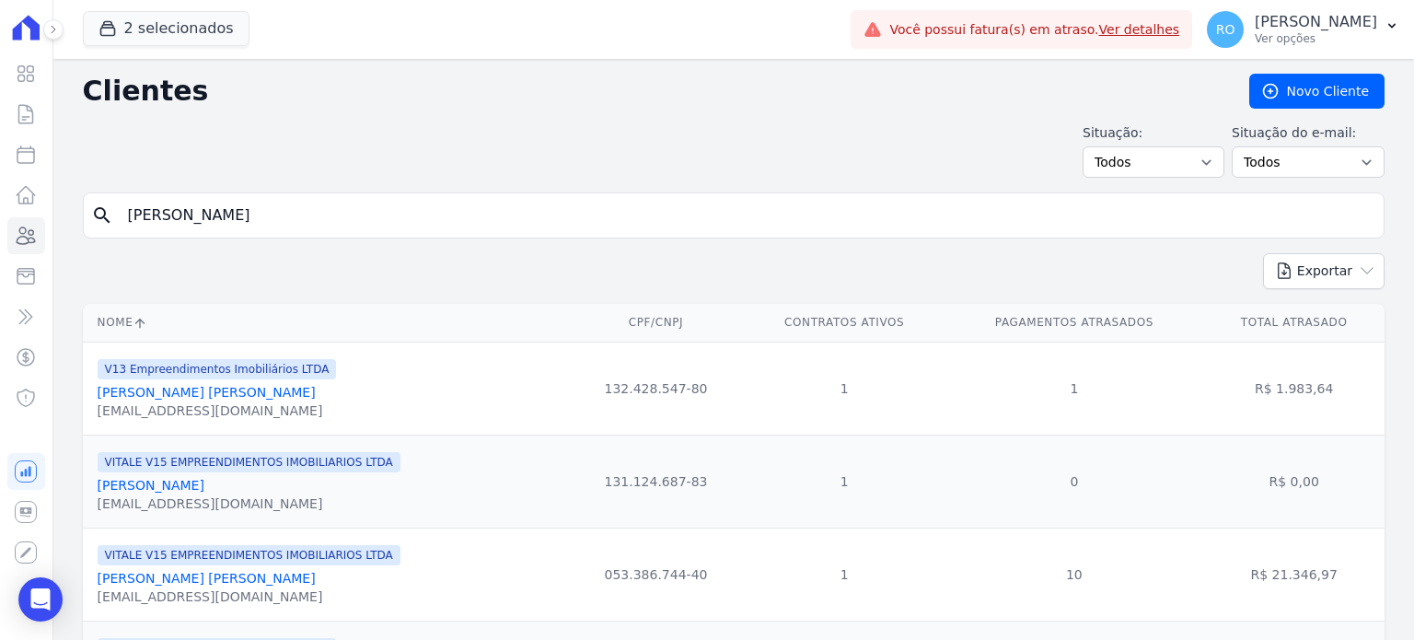
click at [122, 389] on link "[PERSON_NAME] [PERSON_NAME]" at bounding box center [207, 392] width 218 height 15
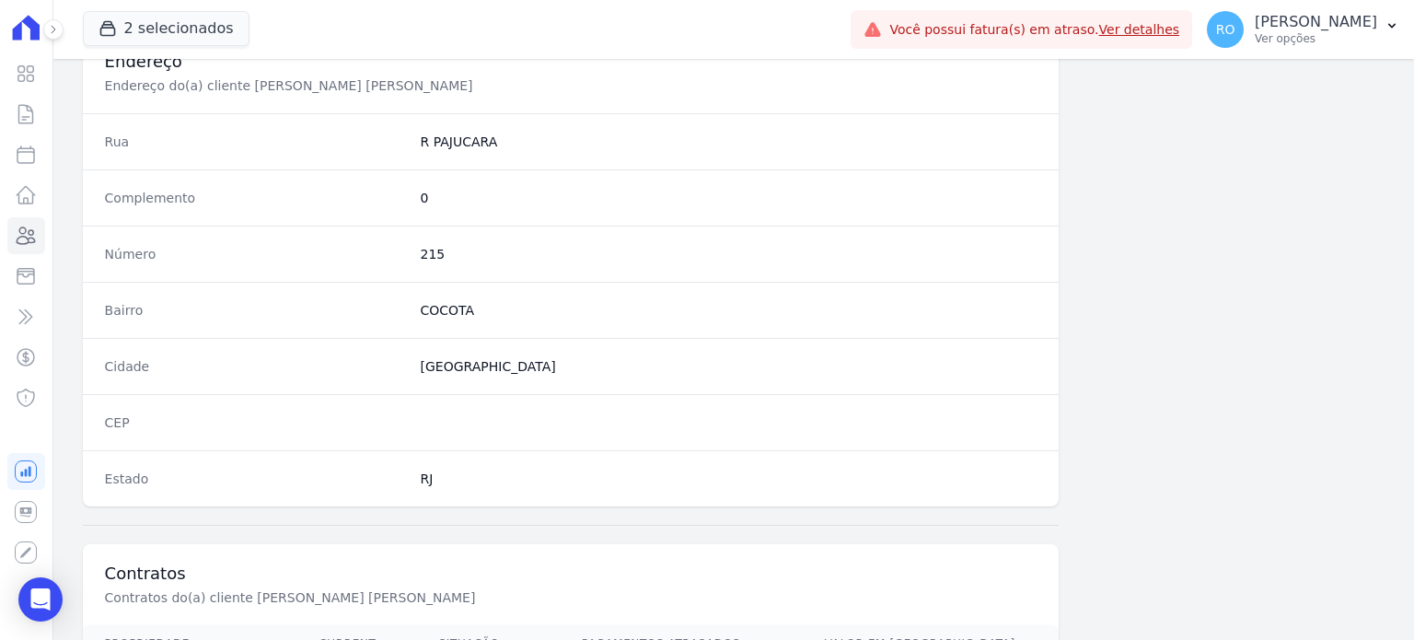
scroll to position [1076, 0]
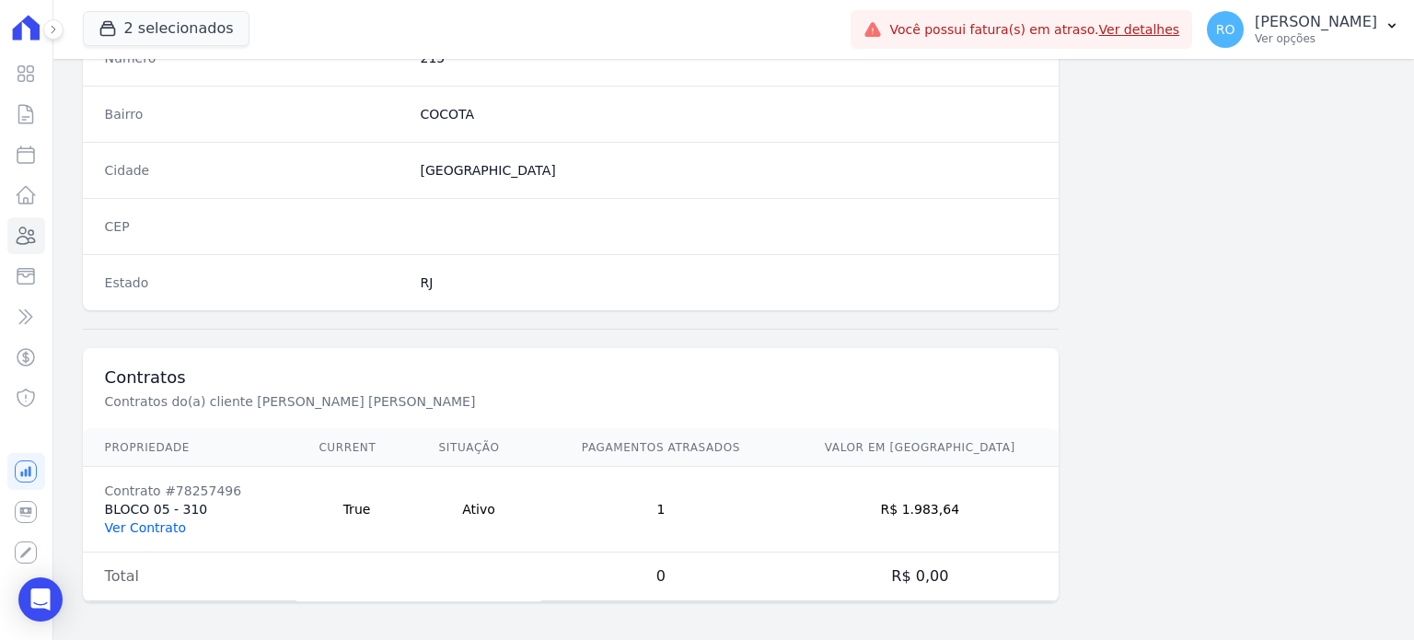
click at [158, 520] on link "Ver Contrato" at bounding box center [145, 527] width 81 height 15
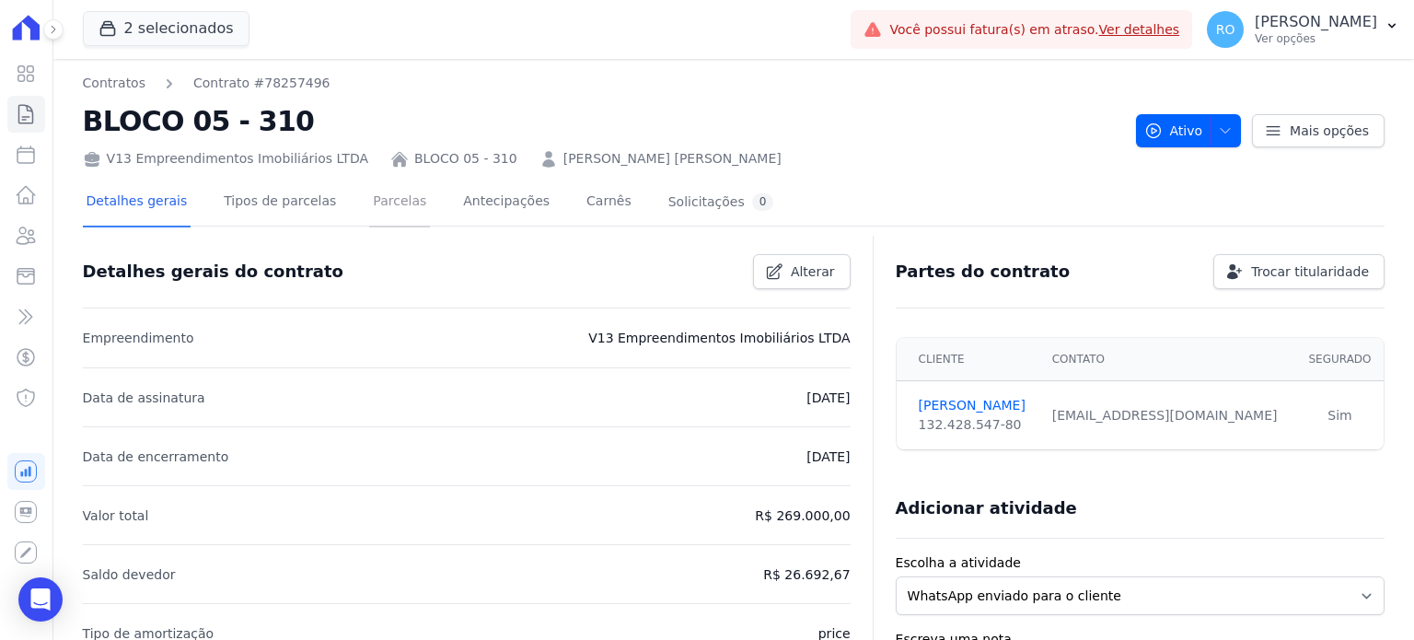
click at [375, 209] on link "Parcelas" at bounding box center [399, 203] width 61 height 49
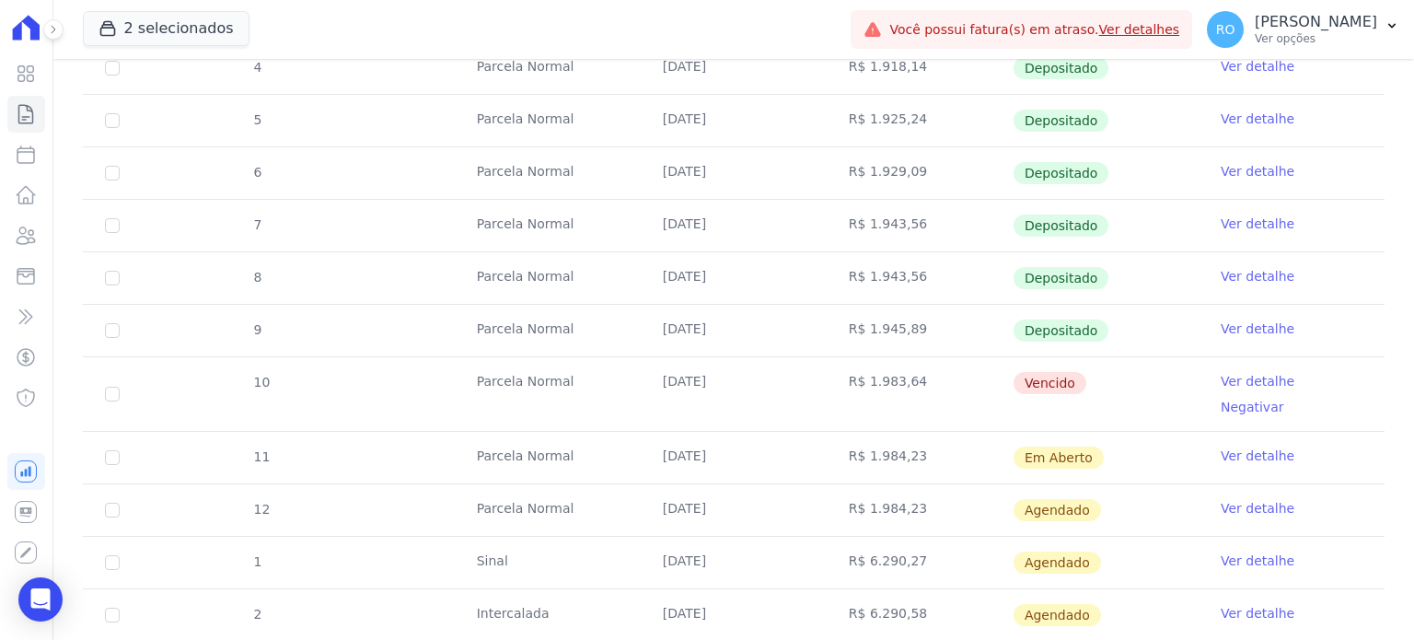
scroll to position [524, 0]
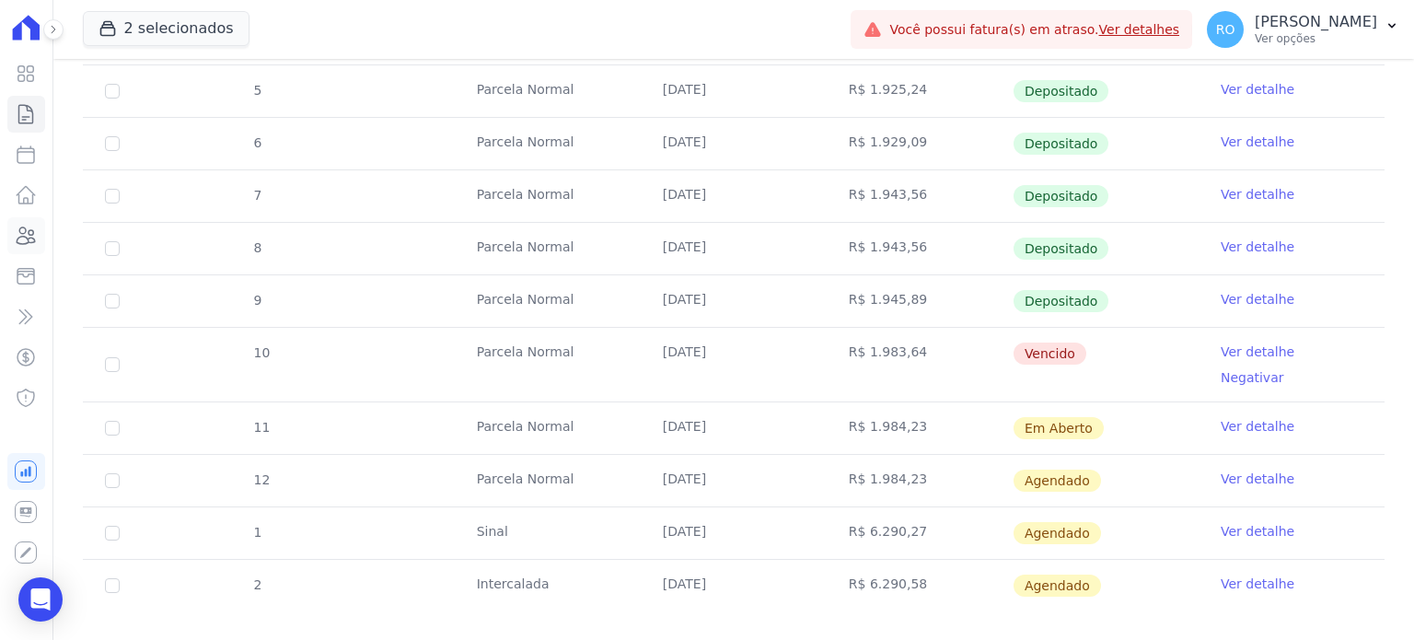
click at [21, 247] on link "Clientes" at bounding box center [26, 235] width 38 height 37
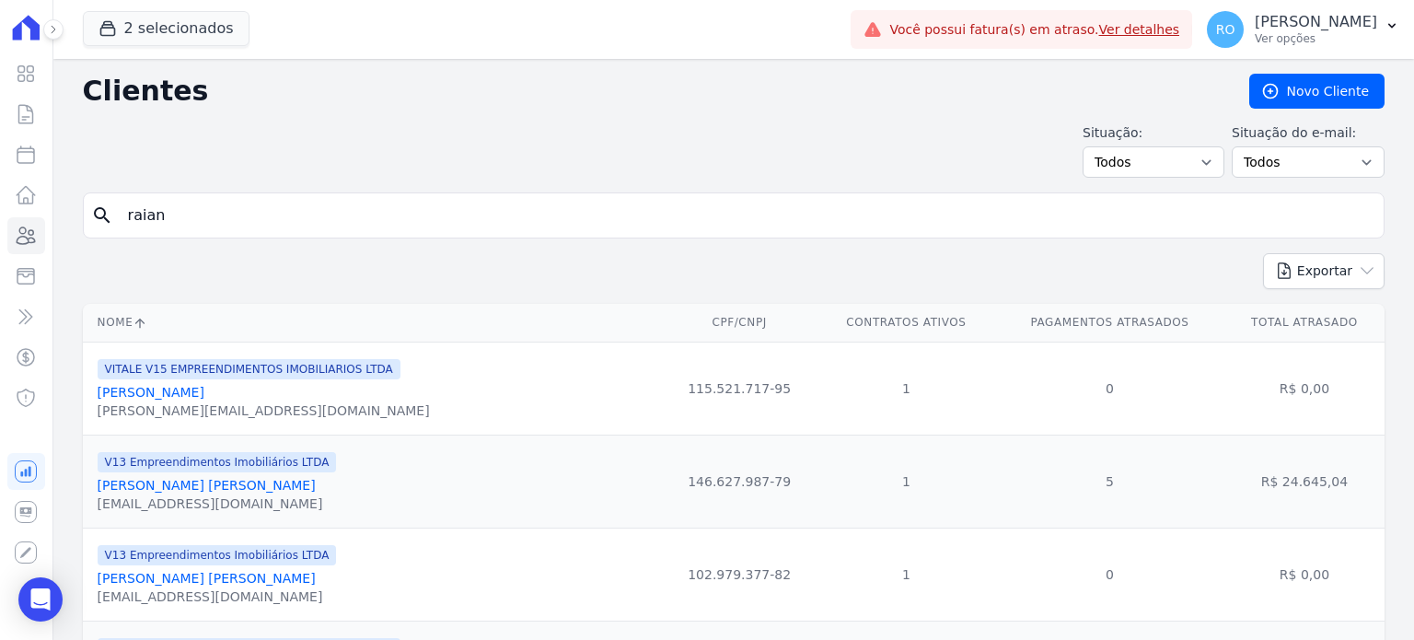
type input "RAIANE [PERSON_NAME] [PERSON_NAME]"
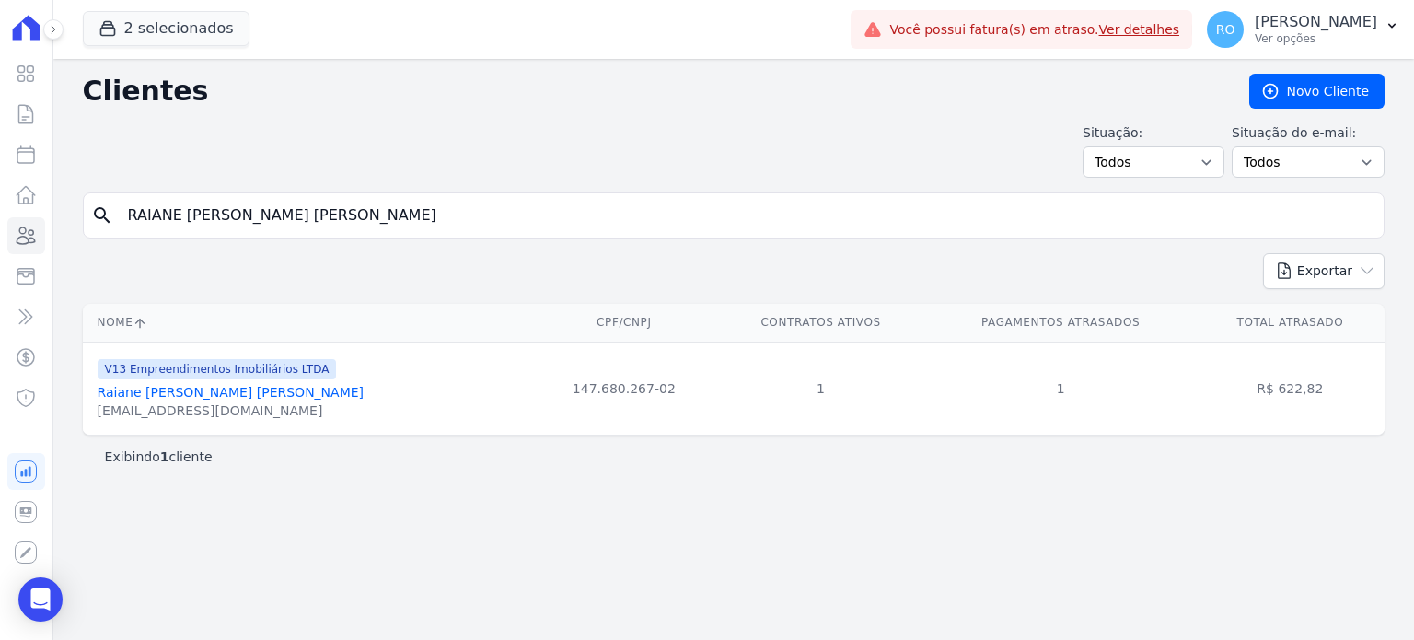
click at [113, 388] on link "Raiane [PERSON_NAME] [PERSON_NAME]" at bounding box center [231, 392] width 266 height 15
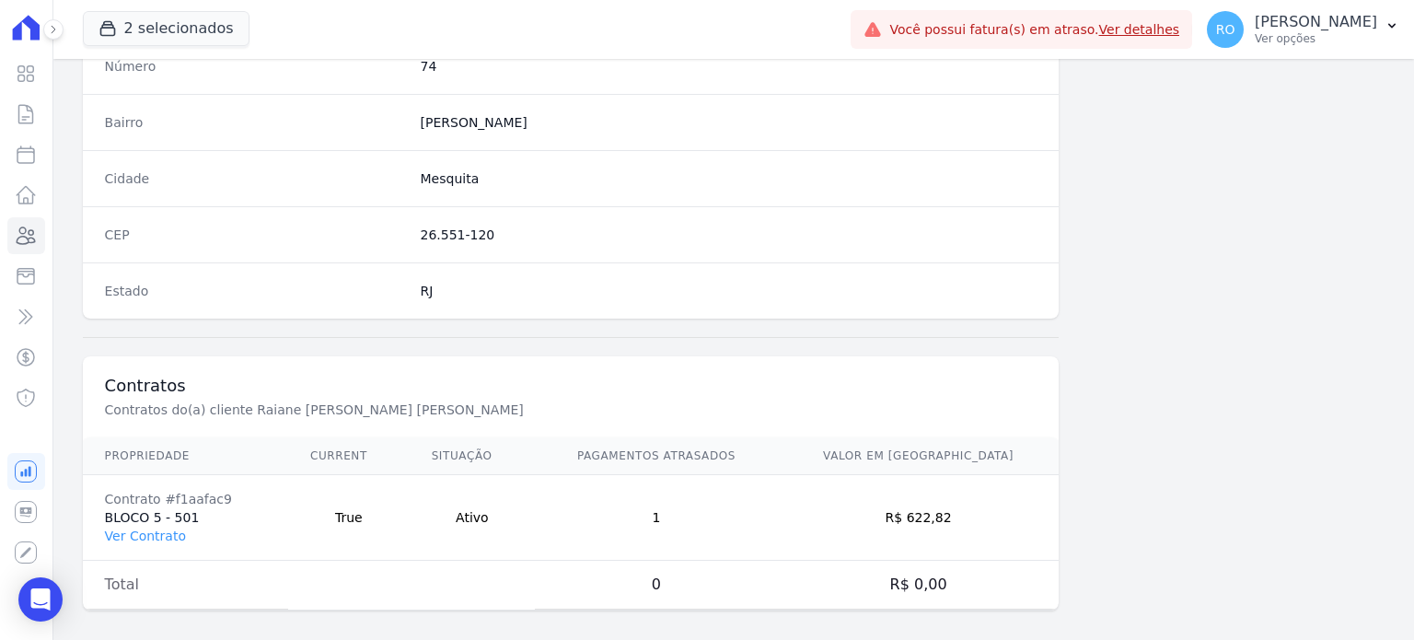
scroll to position [1076, 0]
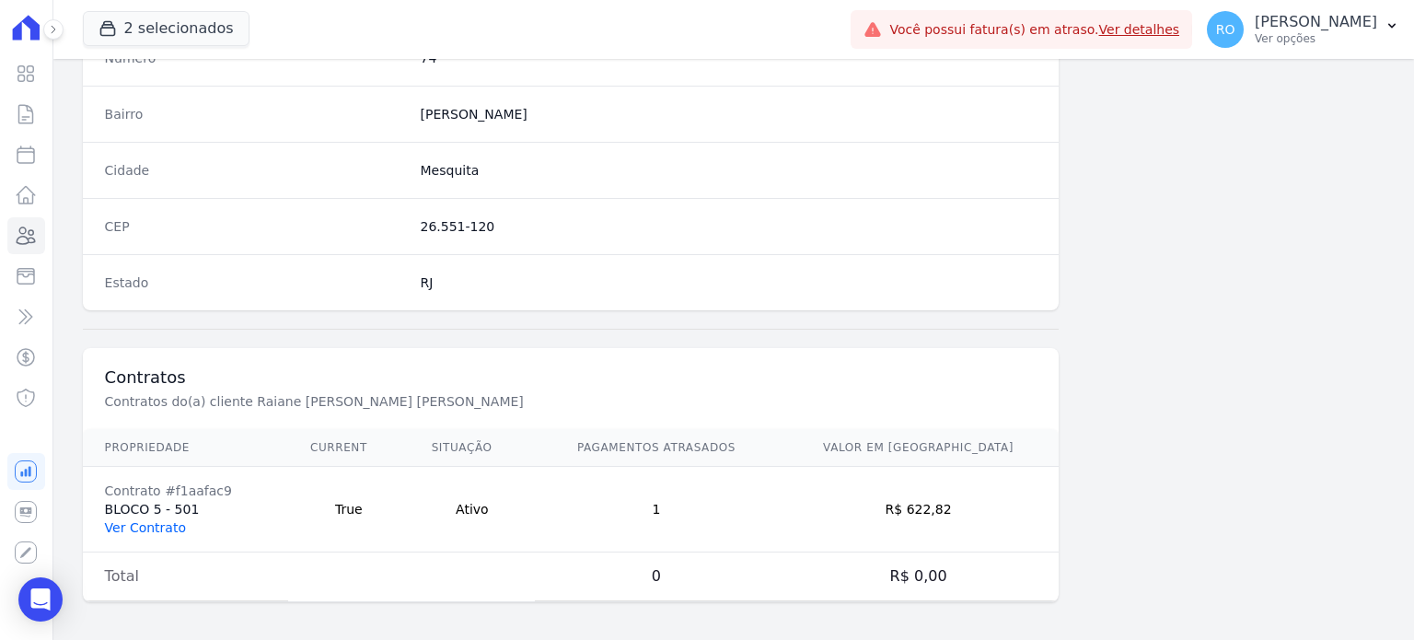
click at [122, 522] on link "Ver Contrato" at bounding box center [145, 527] width 81 height 15
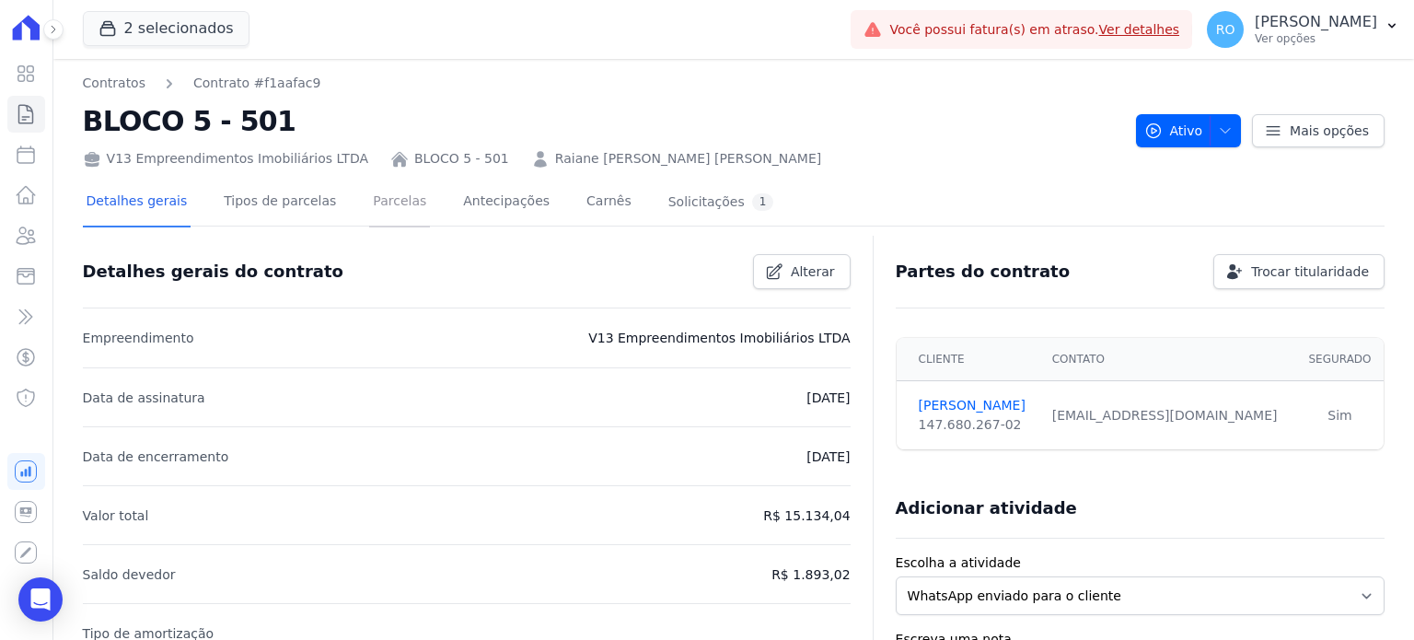
click at [378, 212] on link "Parcelas" at bounding box center [399, 203] width 61 height 49
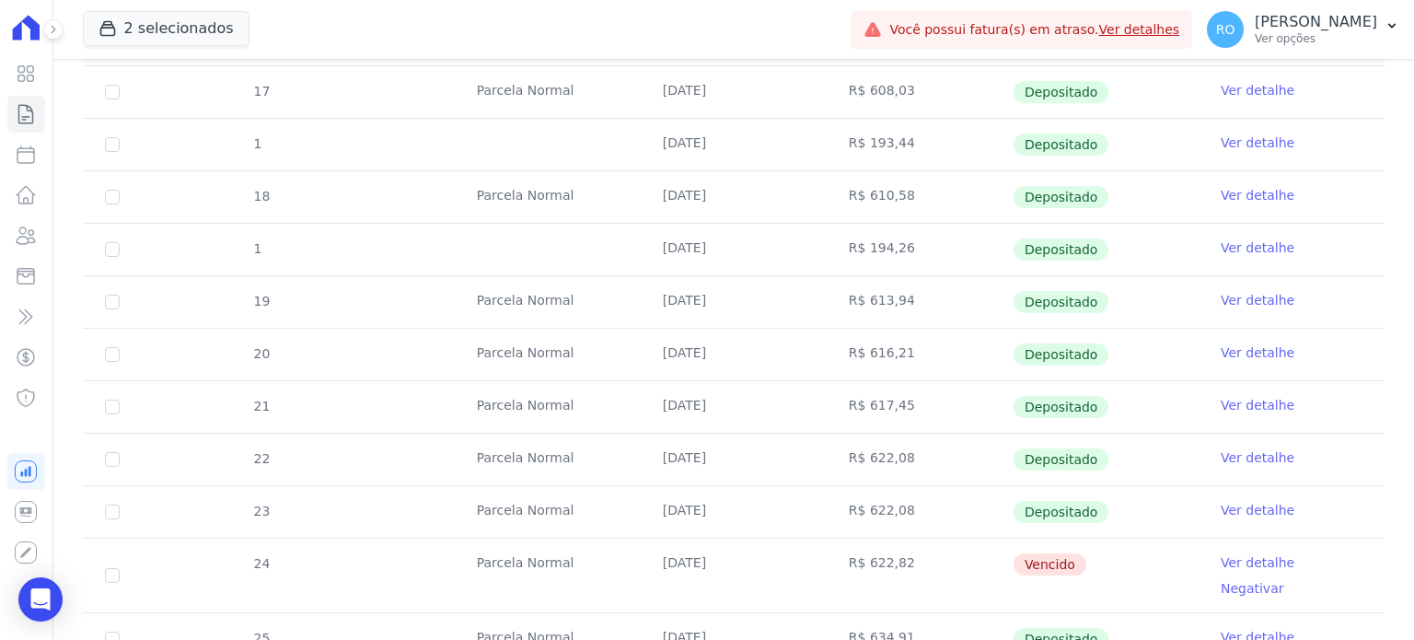
scroll to position [552, 0]
